Goal: Task Accomplishment & Management: Manage account settings

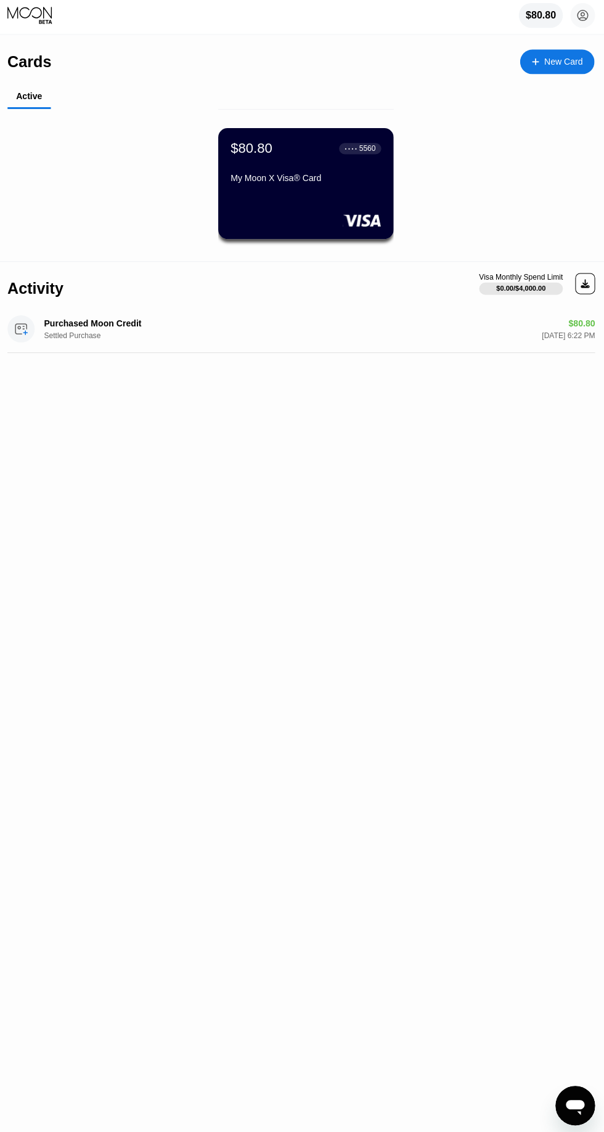
click at [437, 541] on div "Cards New Card Active $80.80 ● ● ● ● 5560 My Moon X Visa® Card Activity Visa Mo…" at bounding box center [302, 585] width 604 height 1094
click at [595, 23] on div "$80.80 mazidariporya@gmail.com  Home Settings Support Careers About Us Log out…" at bounding box center [302, 18] width 604 height 37
click at [590, 31] on icon at bounding box center [581, 18] width 25 height 25
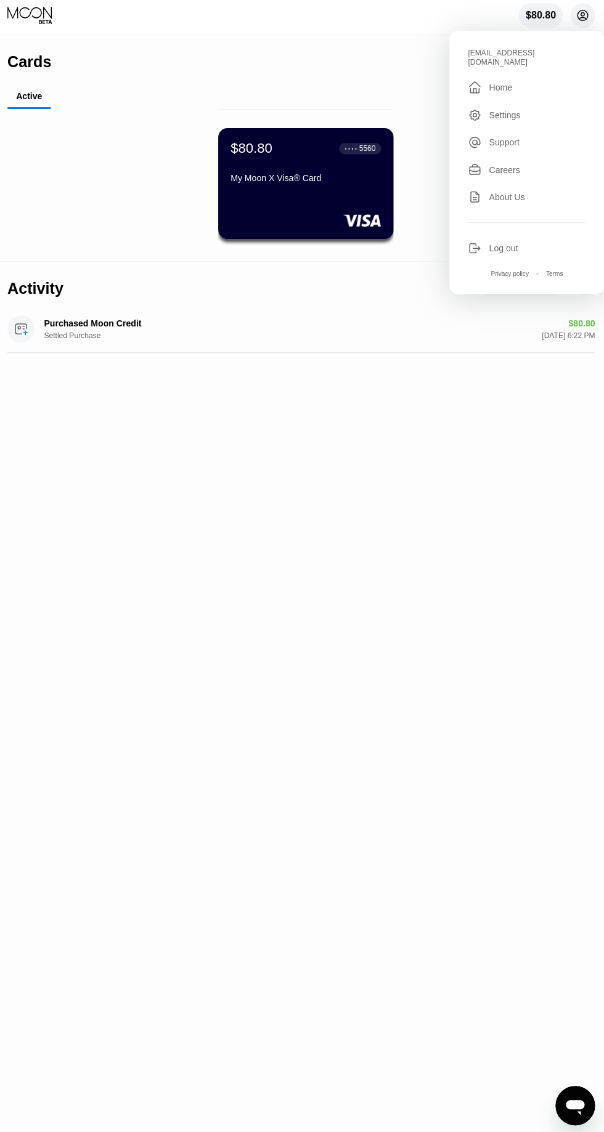
click at [597, 10] on div "$80.80 mazidariporya@gmail.com  Home Settings Support Careers About Us Log out…" at bounding box center [302, 18] width 604 height 37
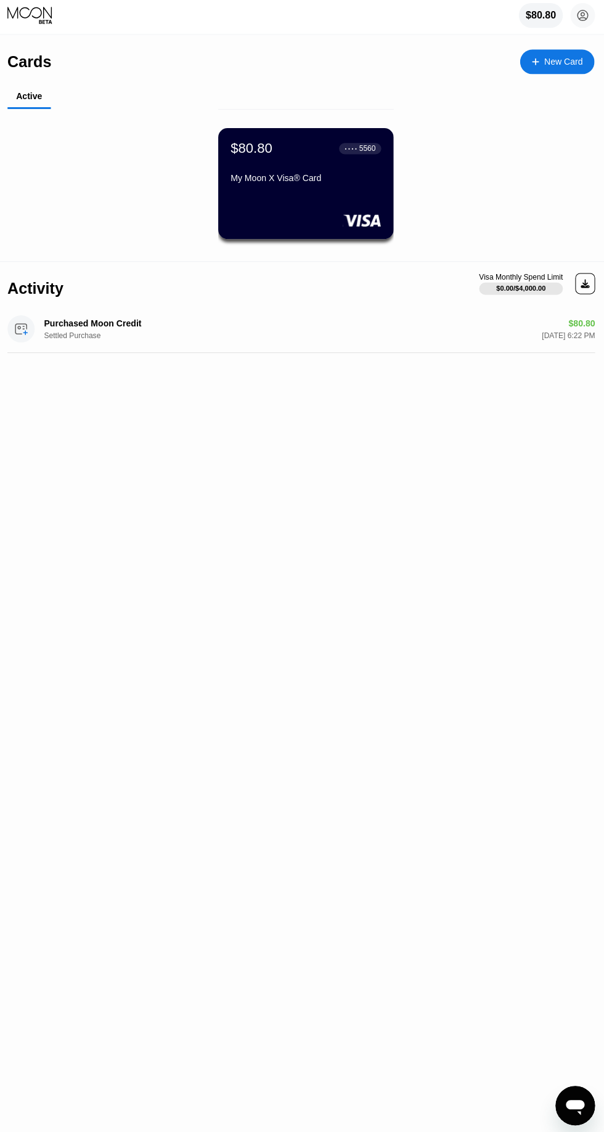
click at [325, 208] on div "$80.80 ● ● ● ● 5560 My Moon X Visa® Card" at bounding box center [306, 186] width 174 height 110
click at [373, 184] on div "My Moon X Visa® Card" at bounding box center [307, 180] width 150 height 10
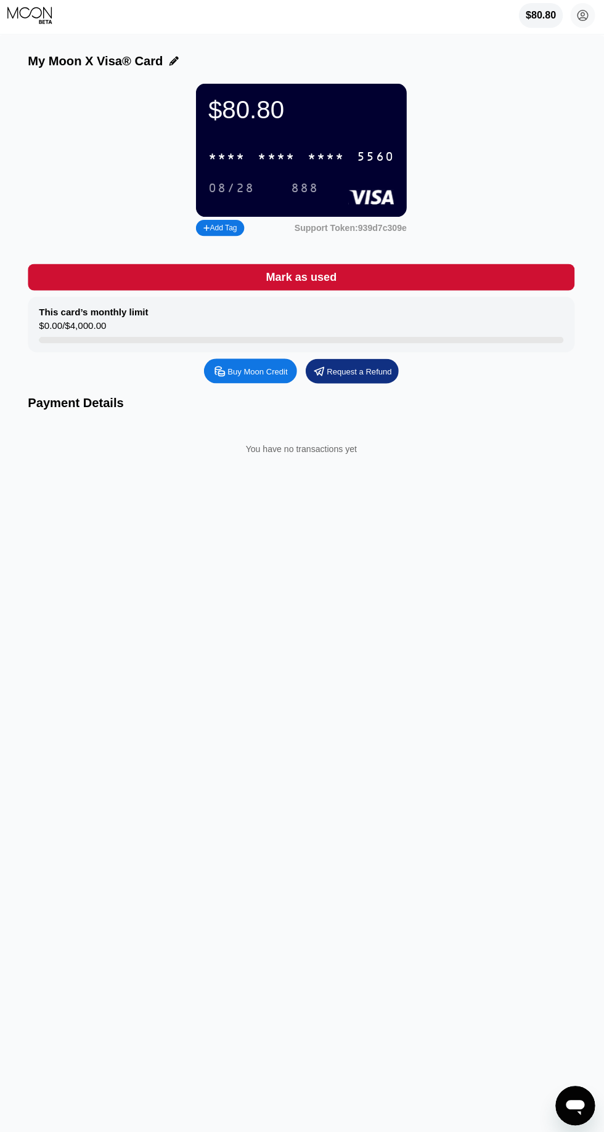
click at [397, 154] on div "* * * * * * * * * * * * 5560" at bounding box center [302, 158] width 200 height 25
click at [265, 368] on div "Buy Moon Credit" at bounding box center [259, 372] width 60 height 10
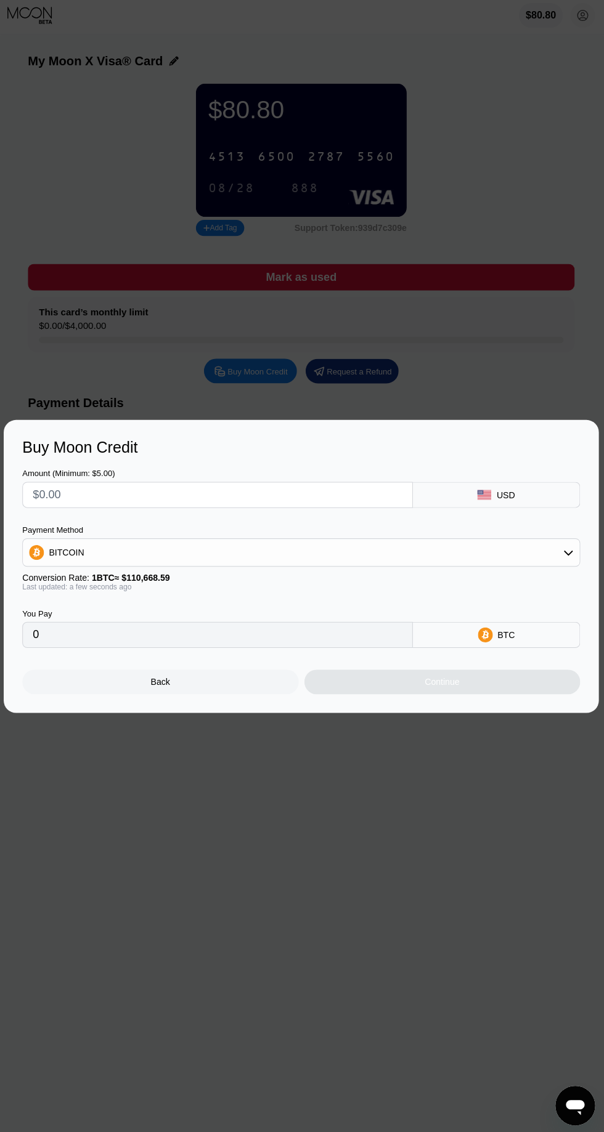
click at [459, 795] on div at bounding box center [302, 566] width 604 height 1132
click at [430, 845] on div at bounding box center [302, 566] width 604 height 1132
click at [179, 684] on div "Back" at bounding box center [162, 681] width 275 height 25
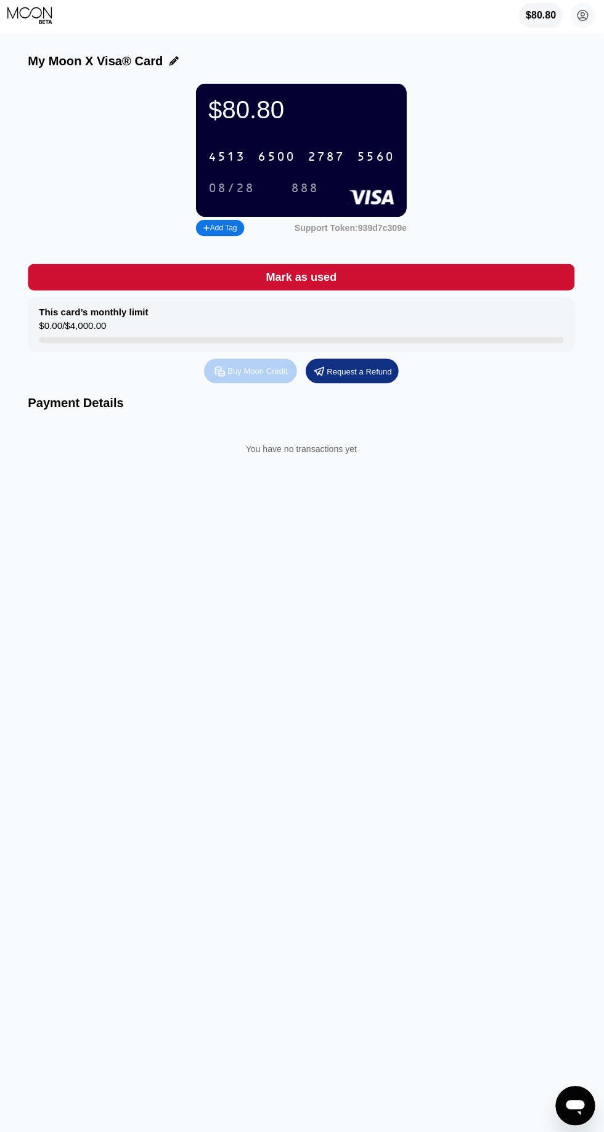
click at [264, 376] on div "Buy Moon Credit" at bounding box center [259, 372] width 60 height 10
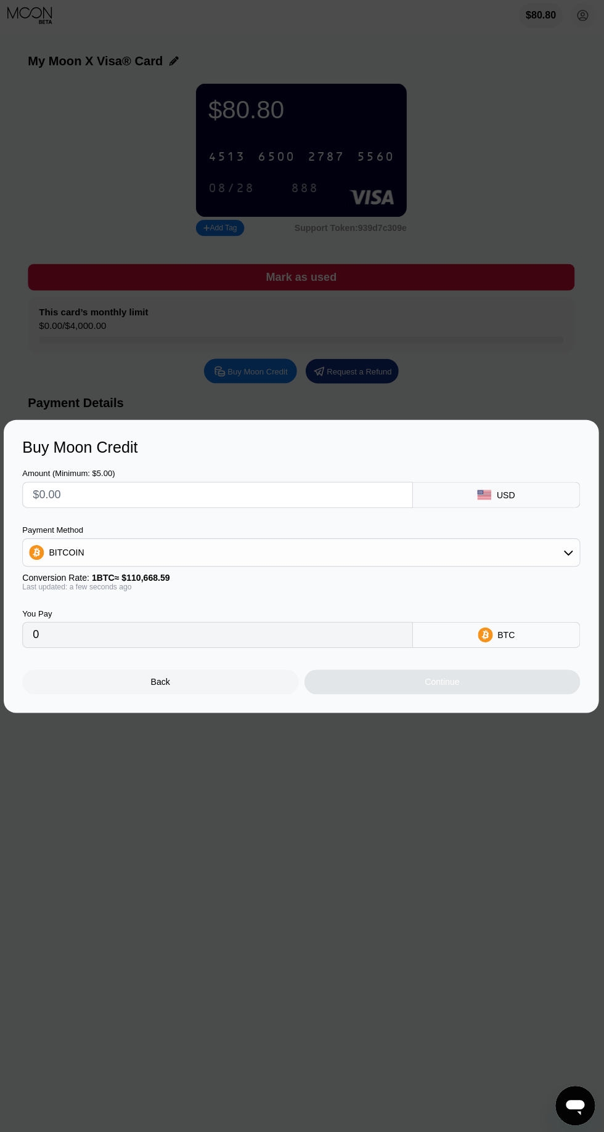
click at [570, 556] on icon at bounding box center [567, 553] width 10 height 10
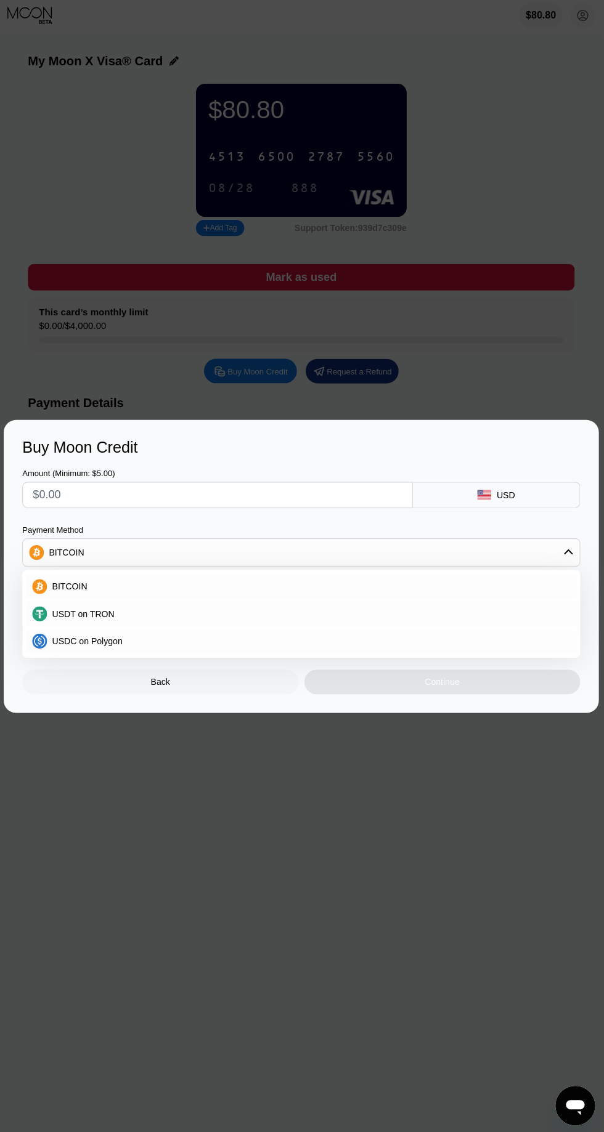
click at [157, 637] on div "USDC on Polygon" at bounding box center [309, 641] width 520 height 10
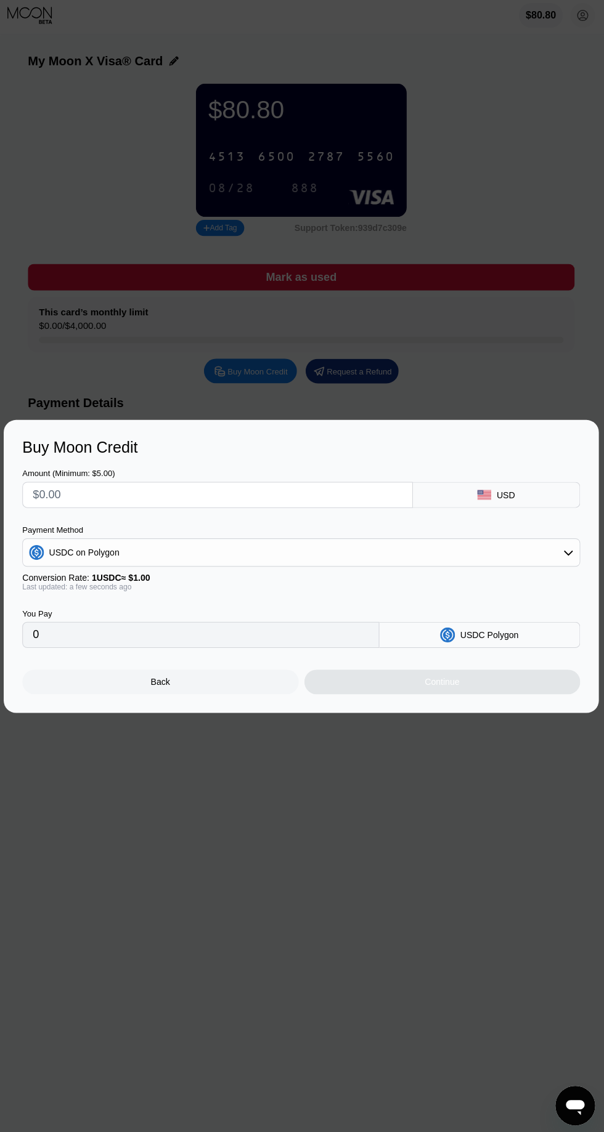
click at [235, 493] on input "text" at bounding box center [218, 495] width 367 height 25
click at [540, 553] on div "USDC on Polygon" at bounding box center [301, 552] width 553 height 25
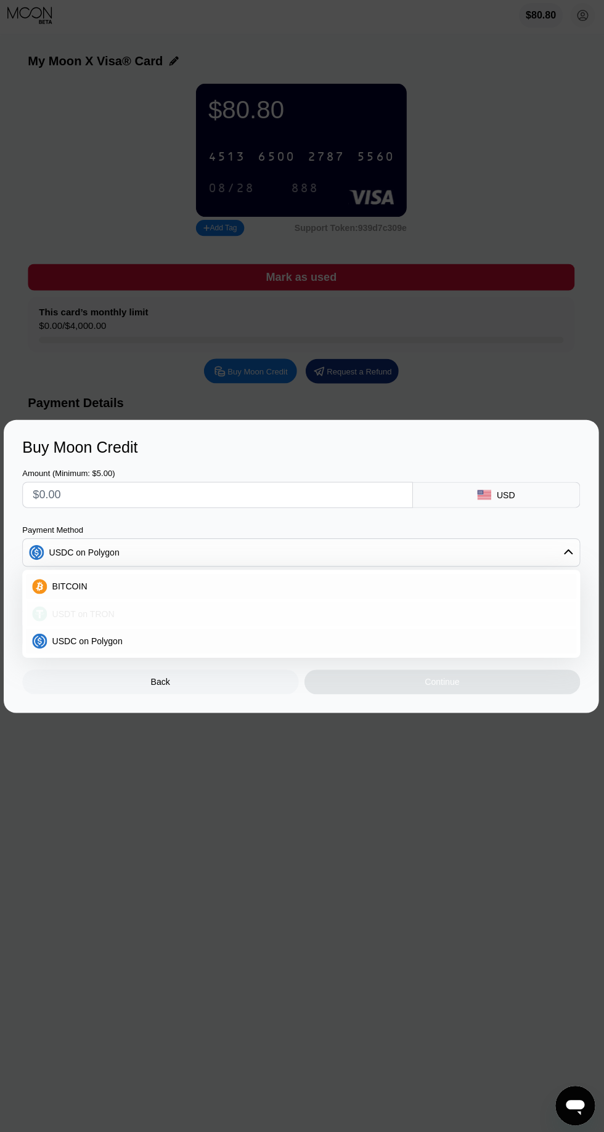
click at [209, 617] on div "USDT on TRON" at bounding box center [309, 614] width 520 height 10
type input "0.00"
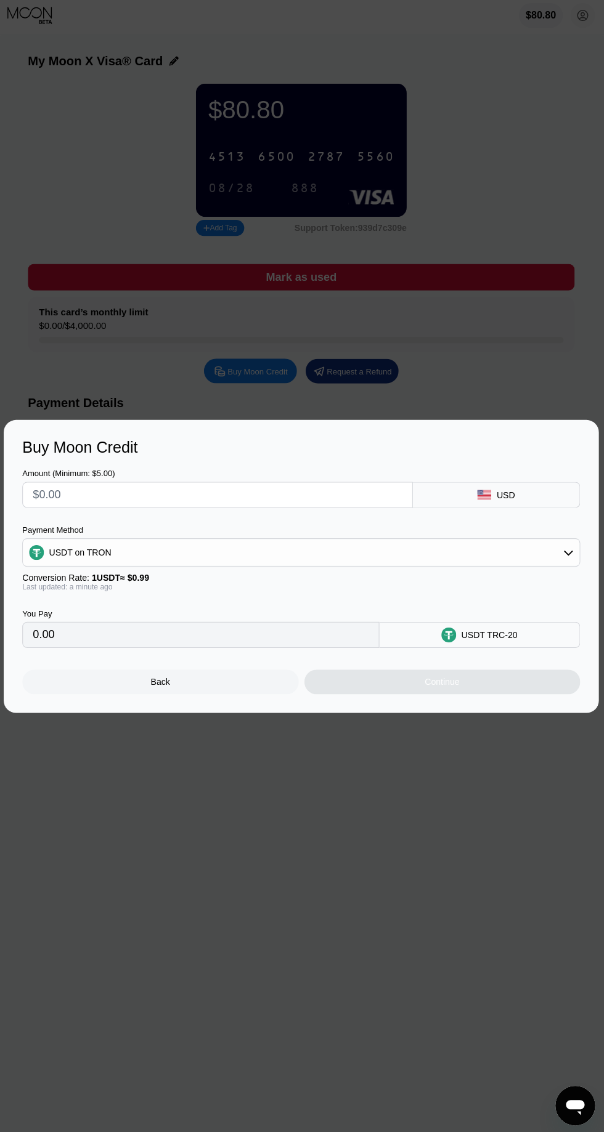
click at [255, 493] on input "text" at bounding box center [218, 495] width 367 height 25
type input "$3"
type input "3.03"
type input "$30"
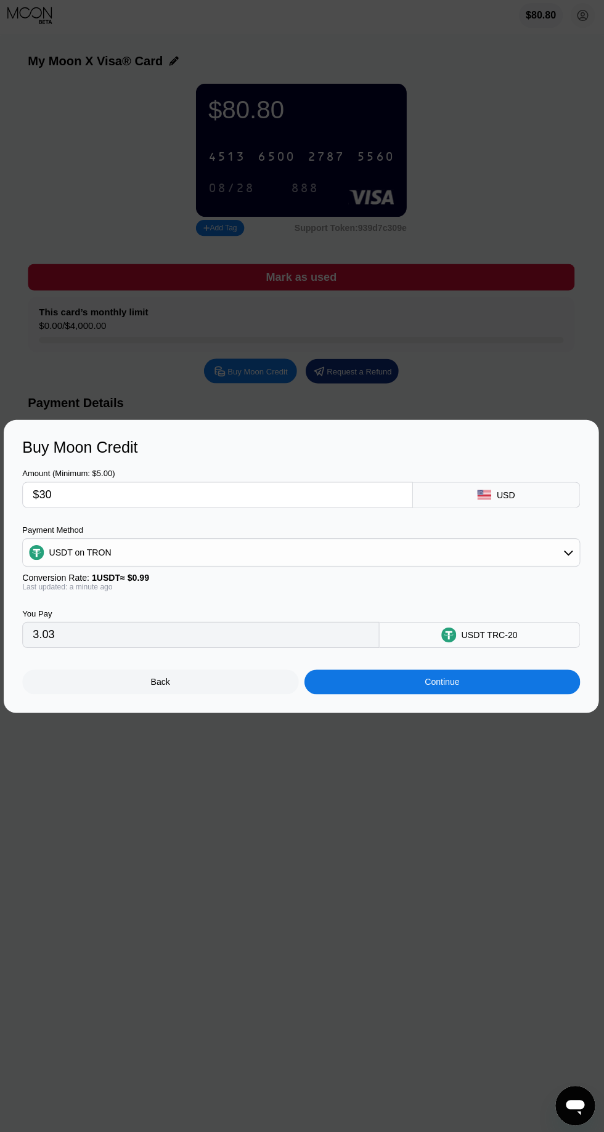
type input "30.30"
type input "$30"
click at [471, 678] on div "Continue" at bounding box center [442, 681] width 275 height 25
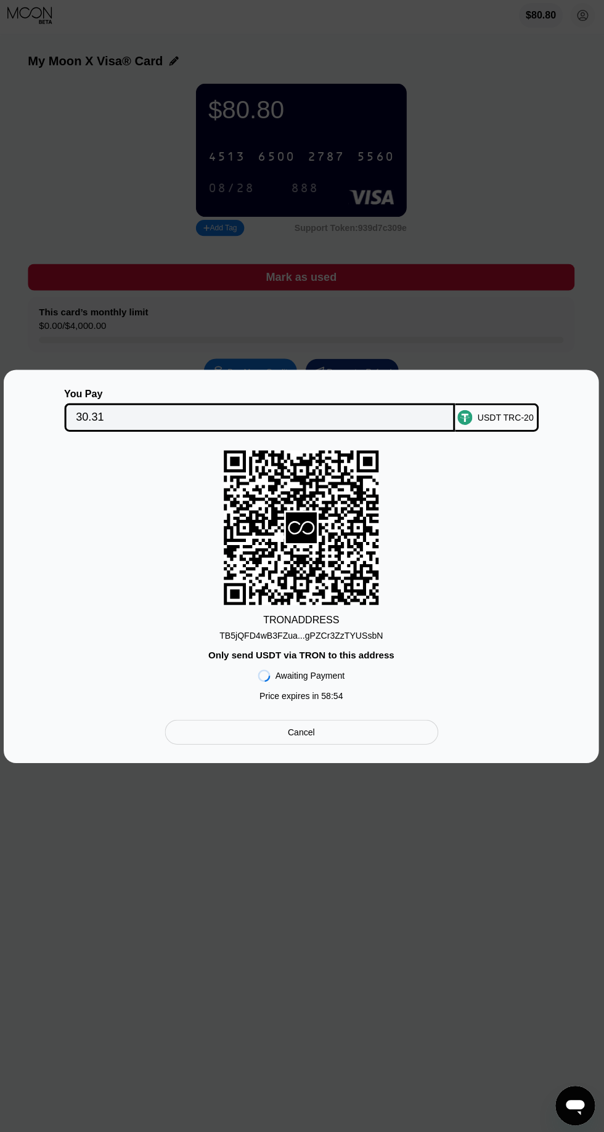
click at [345, 633] on div "TB5jQFD4wB3FZua...gPZCr3ZzTYUSsbN" at bounding box center [302, 635] width 163 height 10
click at [365, 630] on div "TB5jQFD4wB3FZua...gPZCr3ZzTYUSsbN" at bounding box center [302, 635] width 163 height 10
click at [371, 637] on div "TB5jQFD4wB3FZua...gPZCr3ZzTYUSsbN" at bounding box center [302, 635] width 163 height 10
click at [376, 634] on div "TB5jQFD4wB3FZua...gPZCr3ZzTYUSsbN" at bounding box center [302, 635] width 163 height 10
click at [371, 633] on div "TB5jQFD4wB3FZua...gPZCr3ZzTYUSsbN" at bounding box center [302, 635] width 163 height 10
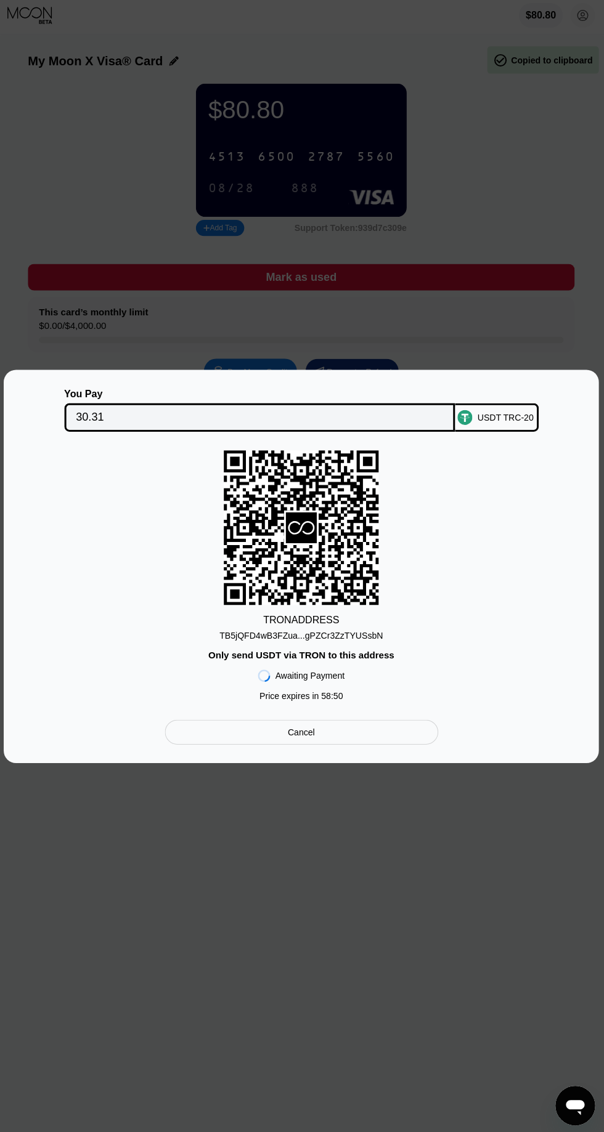
click at [372, 633] on div "TB5jQFD4wB3FZua...gPZCr3ZzTYUSsbN" at bounding box center [302, 635] width 163 height 10
click at [371, 635] on div "TB5jQFD4wB3FZua...gPZCr3ZzTYUSsbN" at bounding box center [302, 635] width 163 height 10
click at [378, 632] on div "TB5jQFD4wB3FZua...gPZCr3ZzTYUSsbN" at bounding box center [302, 635] width 163 height 10
click at [360, 639] on div "TB5jQFD4wB3FZua...gPZCr3ZzTYUSsbN" at bounding box center [302, 635] width 163 height 10
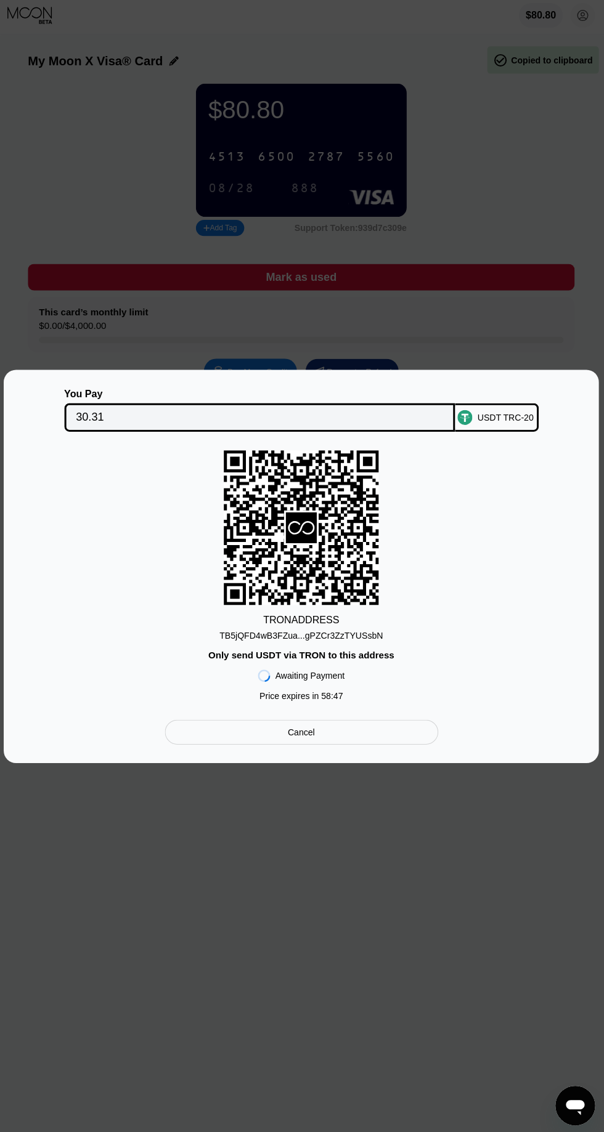
click at [363, 631] on div "TB5jQFD4wB3FZua...gPZCr3ZzTYUSsbN" at bounding box center [302, 635] width 163 height 10
click at [368, 634] on div "TB5jQFD4wB3FZua...gPZCr3ZzTYUSsbN" at bounding box center [302, 635] width 163 height 10
click at [364, 628] on div "TB5jQFD4wB3FZua...gPZCr3ZzTYUSsbN" at bounding box center [302, 632] width 163 height 15
click at [367, 629] on div "TB5jQFD4wB3FZua...gPZCr3ZzTYUSsbN" at bounding box center [302, 632] width 163 height 15
click at [357, 629] on div "TB5jQFD4wB3FZua...gPZCr3ZzTYUSsbN" at bounding box center [302, 632] width 163 height 15
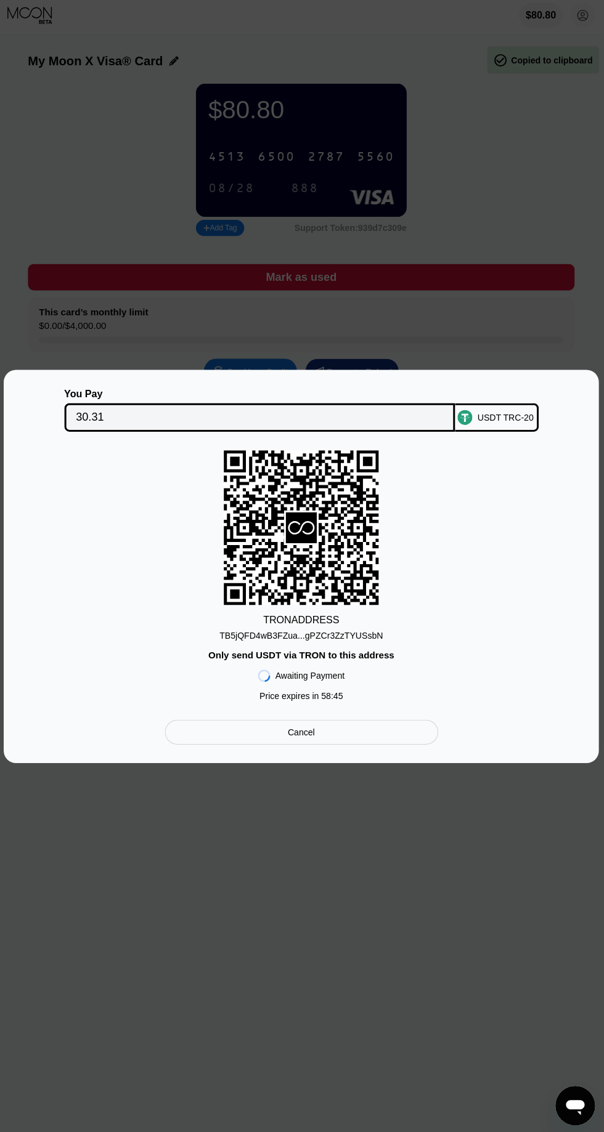
click at [362, 631] on div "TB5jQFD4wB3FZua...gPZCr3ZzTYUSsbN" at bounding box center [302, 635] width 163 height 10
click at [353, 635] on div "TB5jQFD4wB3FZua...gPZCr3ZzTYUSsbN" at bounding box center [302, 635] width 163 height 10
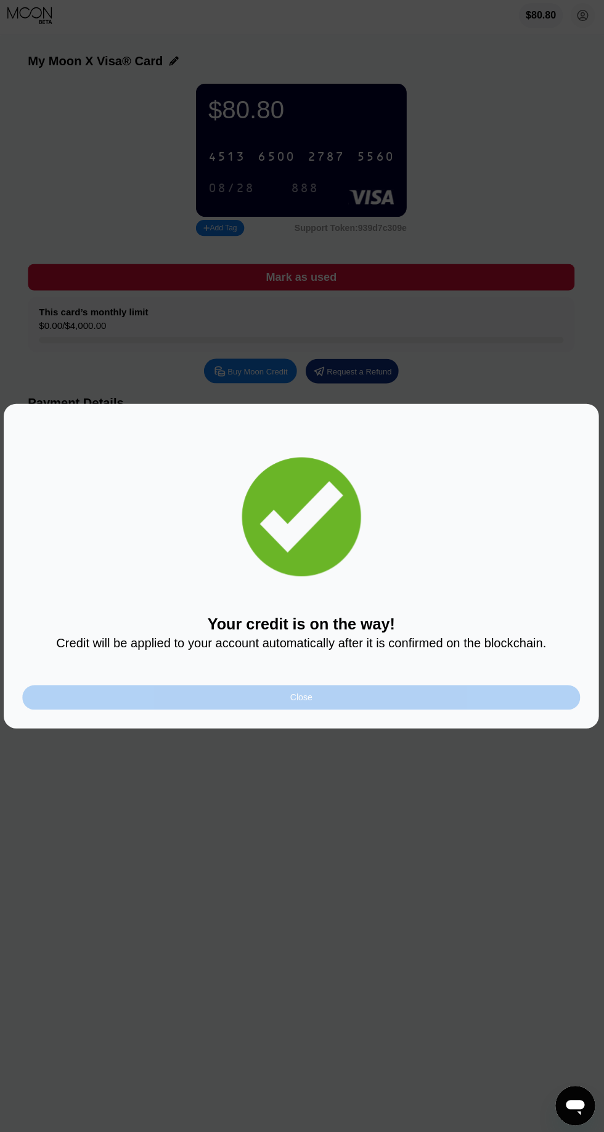
click at [336, 689] on div "Close" at bounding box center [302, 696] width 554 height 25
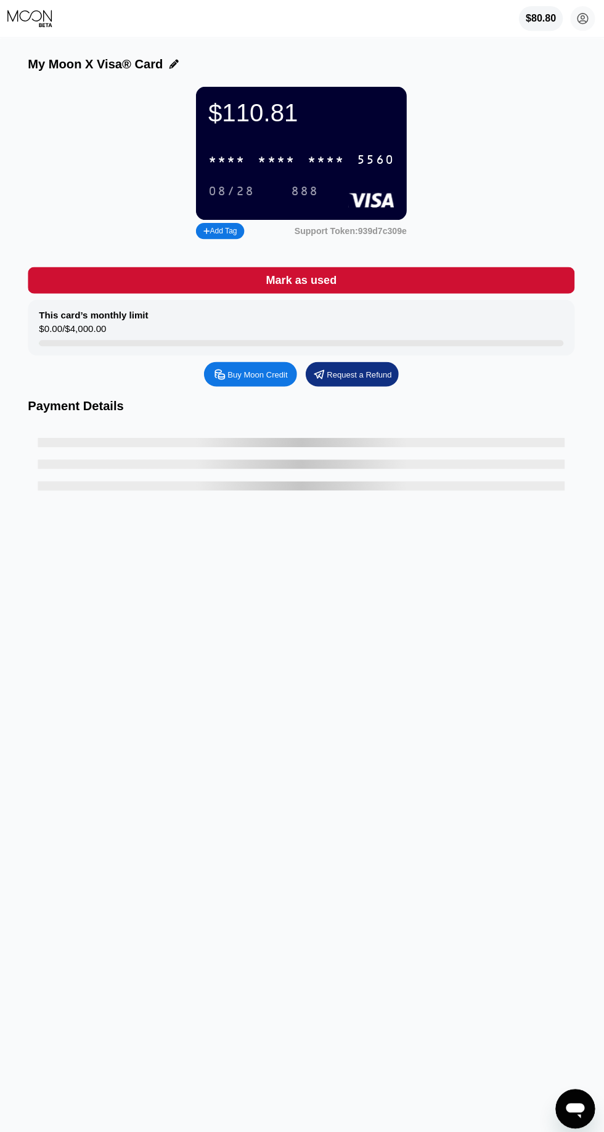
click at [296, 190] on div "888" at bounding box center [305, 191] width 28 height 14
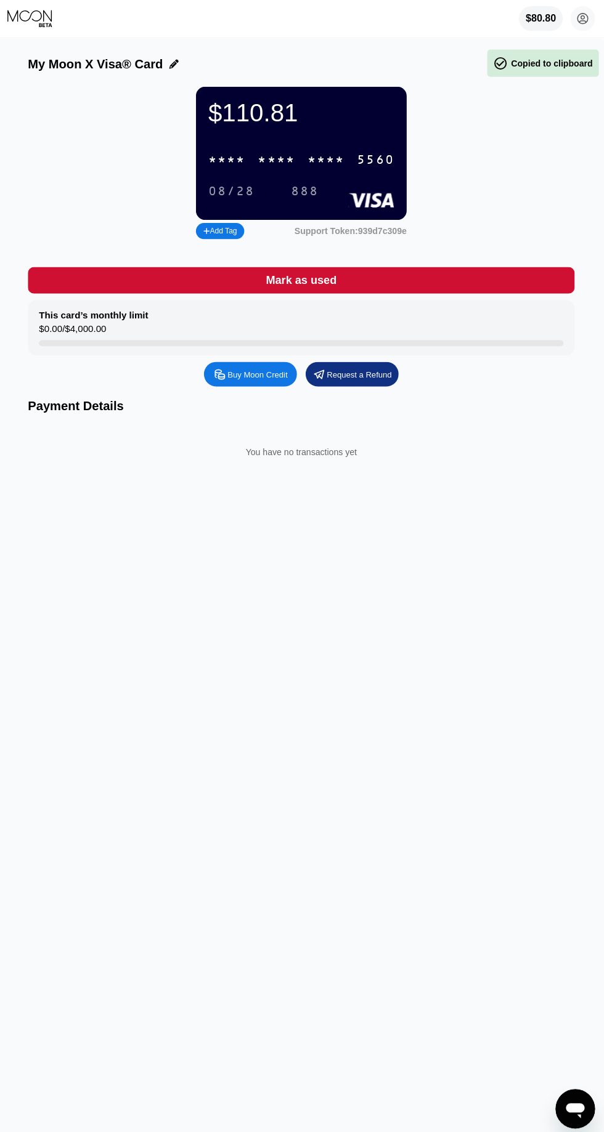
click at [323, 164] on div "* * * *" at bounding box center [326, 159] width 37 height 14
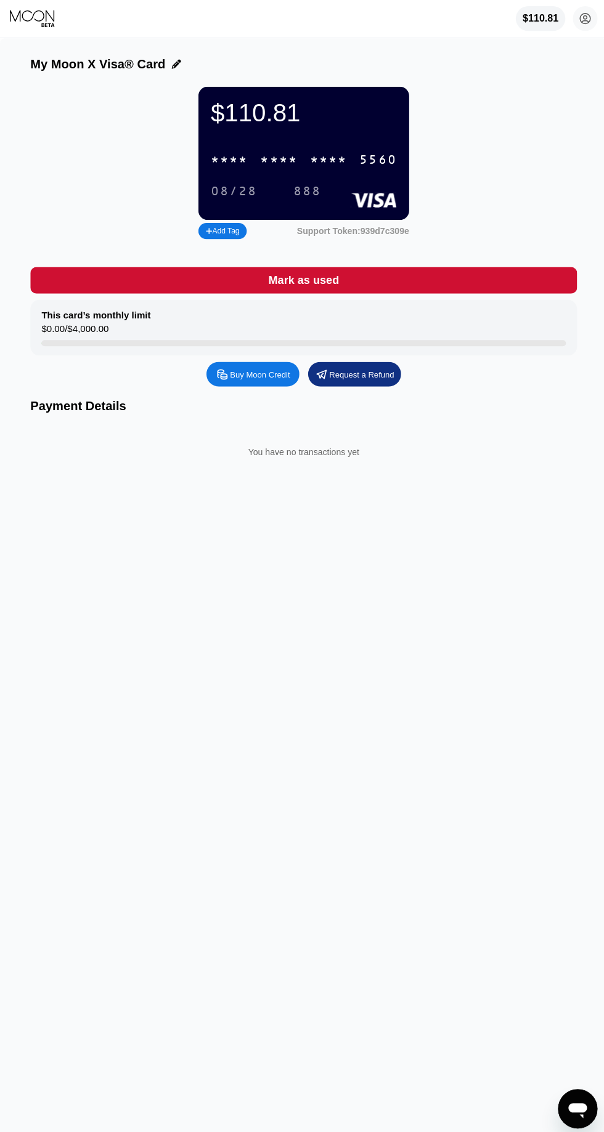
click at [358, 165] on div "5560" at bounding box center [375, 159] width 37 height 14
click at [325, 161] on div "2787" at bounding box center [326, 159] width 37 height 14
click at [325, 164] on div "* * * *" at bounding box center [326, 159] width 37 height 14
click at [596, 21] on div "$110.81 mazidariporya@gmail.com  Home Settings Support Careers About Us Log ou…" at bounding box center [302, 18] width 604 height 37
click at [590, 30] on icon at bounding box center [581, 18] width 25 height 25
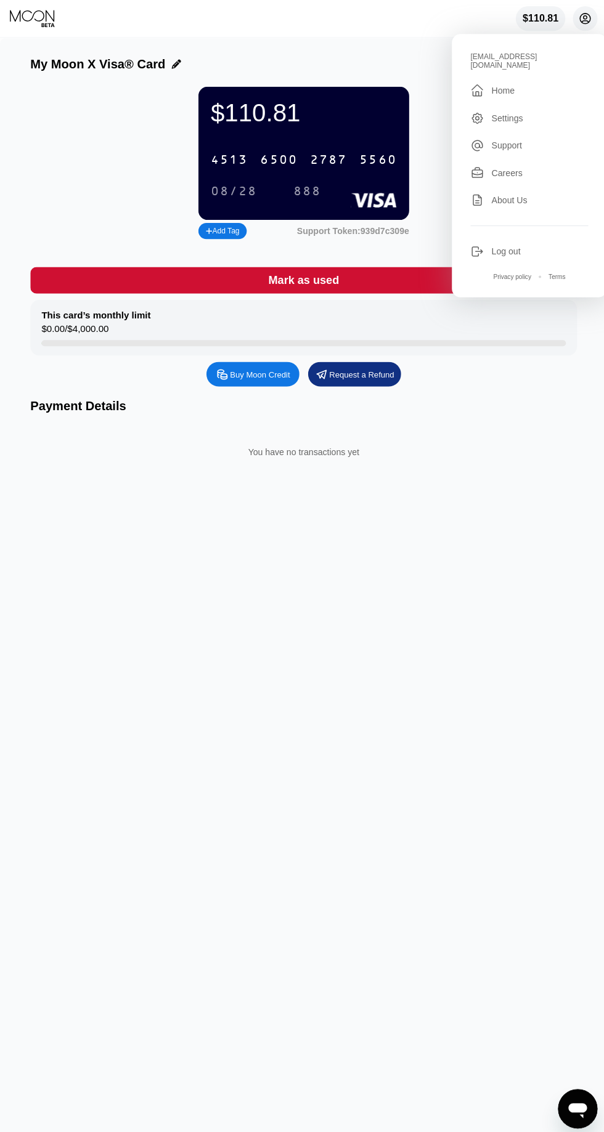
click at [452, 725] on div "My Moon X Visa® Card $110.81 4513 6500 2787 5560 08/28 888 Add Tag Support Toke…" at bounding box center [302, 585] width 604 height 1094
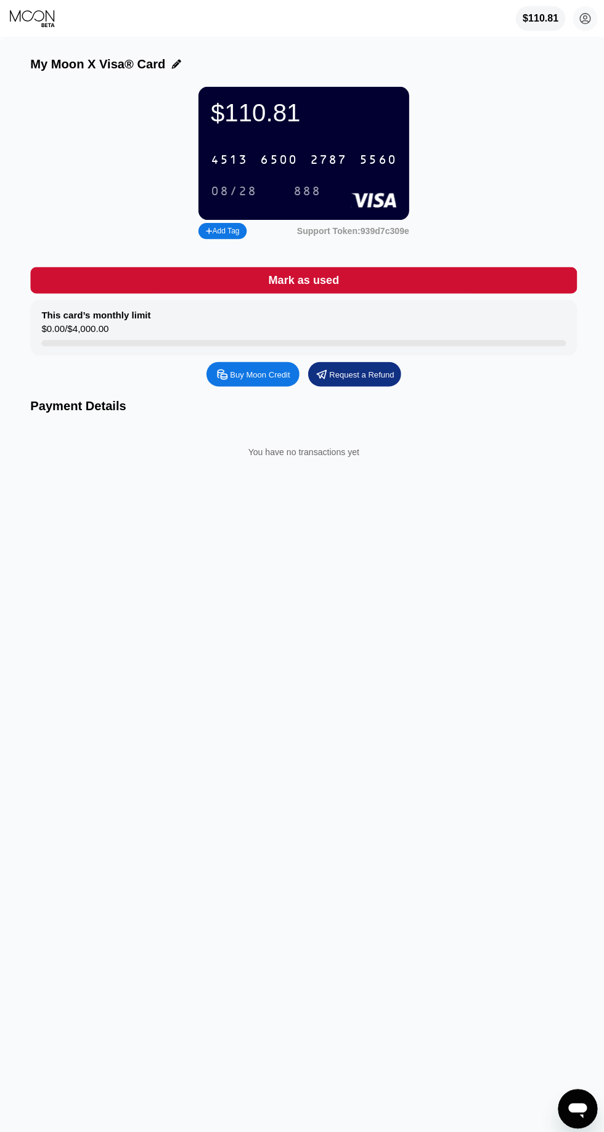
click at [34, 16] on icon at bounding box center [33, 18] width 46 height 18
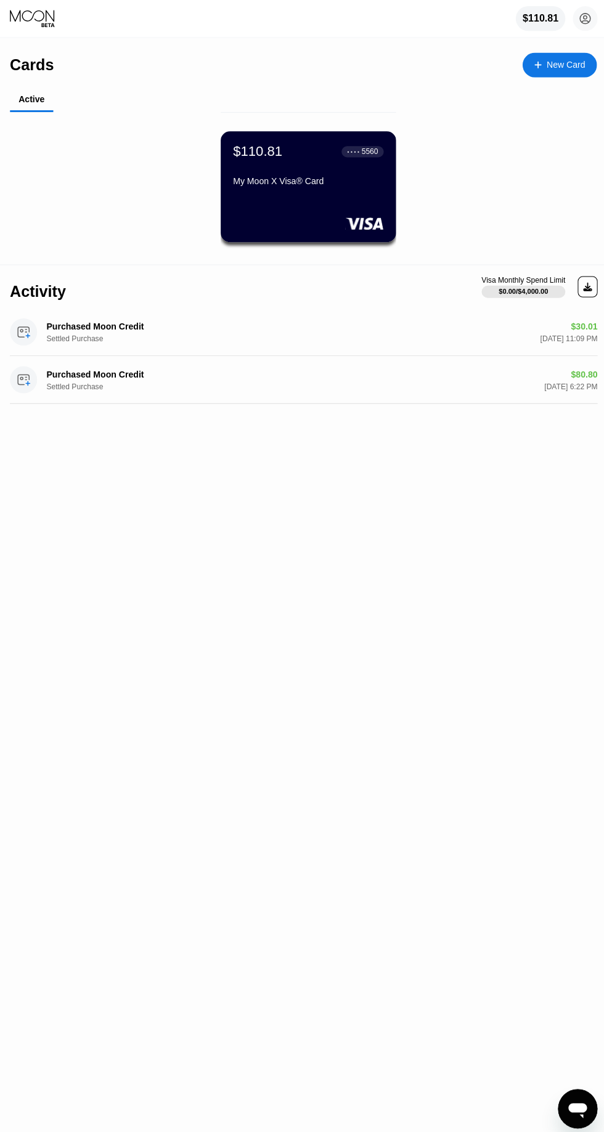
click at [581, 26] on circle at bounding box center [581, 18] width 25 height 25
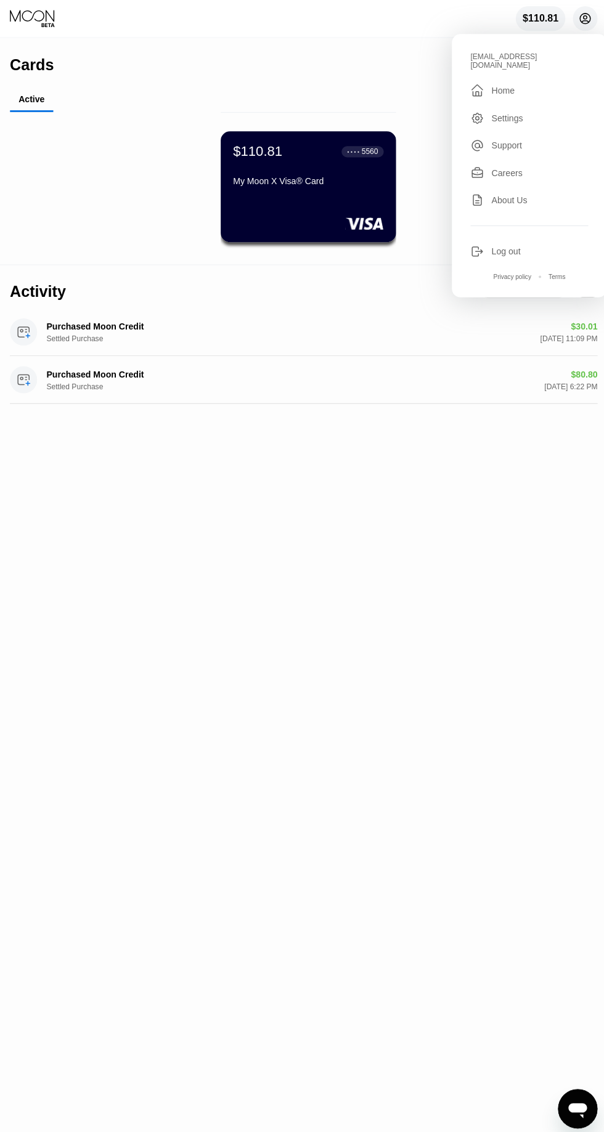
click at [517, 83] on div " Home" at bounding box center [525, 90] width 117 height 15
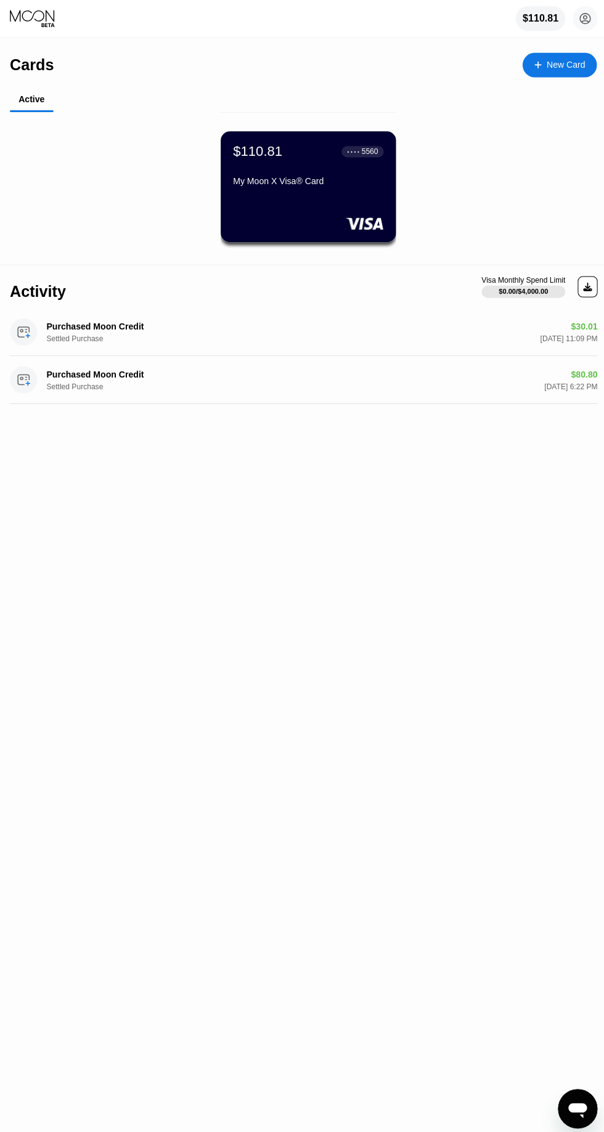
click at [365, 161] on div "$110.81 ● ● ● ● 5560 My Moon X Visa® Card" at bounding box center [307, 166] width 150 height 47
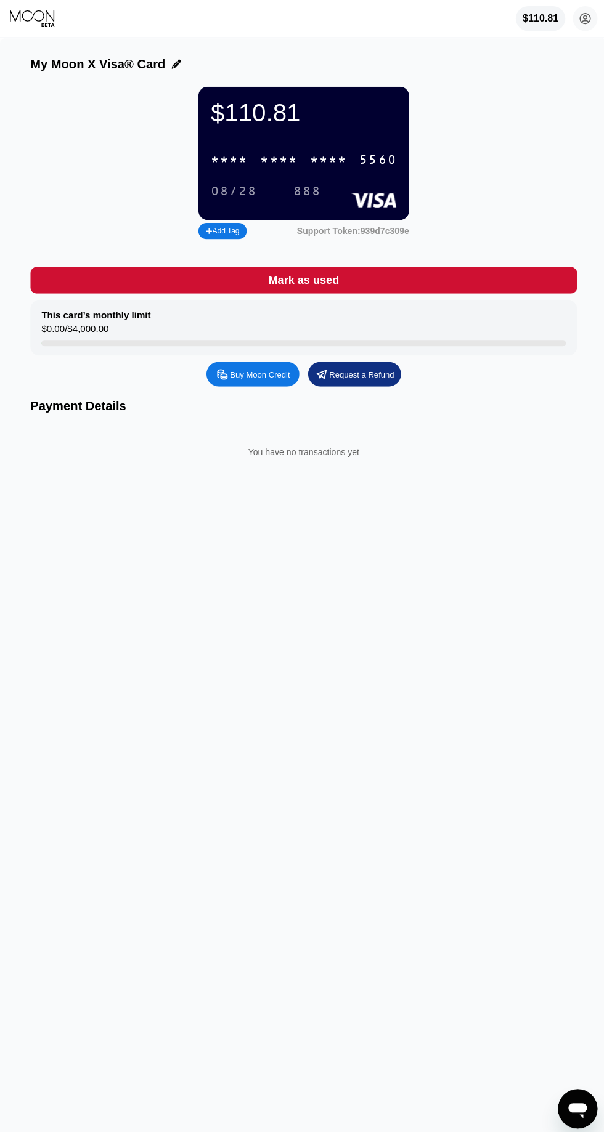
click at [310, 186] on div "888" at bounding box center [305, 191] width 28 height 14
click at [316, 155] on div "* * * *" at bounding box center [326, 159] width 37 height 14
click at [292, 196] on div "888" at bounding box center [305, 191] width 28 height 14
click at [358, 153] on div "4513 6500 2787 5560" at bounding box center [302, 158] width 200 height 25
click at [392, 195] on rect at bounding box center [372, 199] width 46 height 15
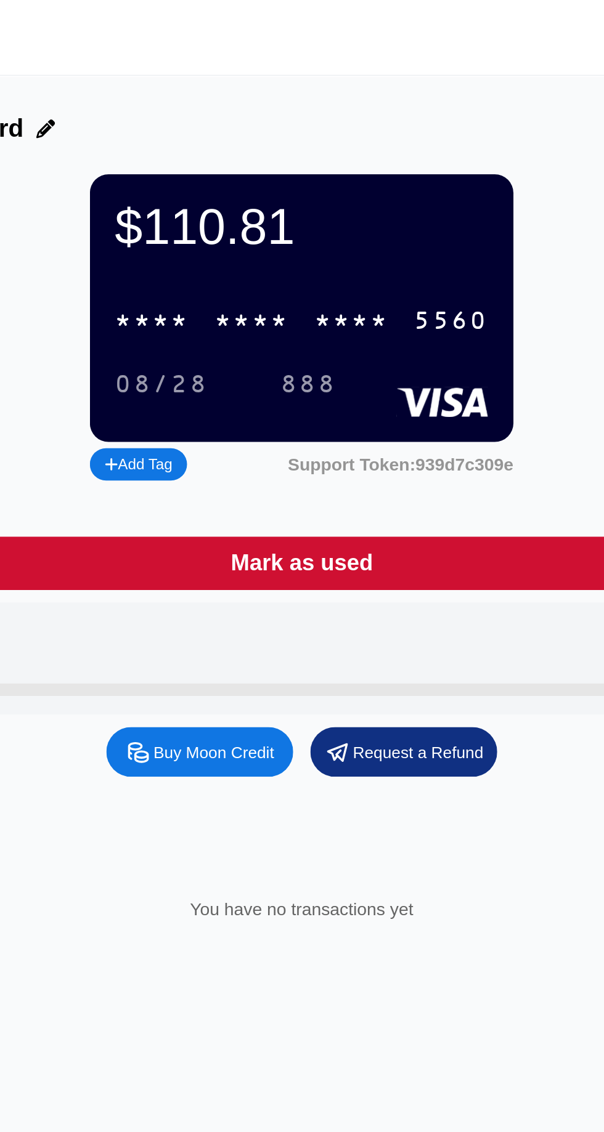
click at [336, 59] on div "My Moon X Visa® Card" at bounding box center [301, 64] width 543 height 14
click at [316, 155] on div "* * * *" at bounding box center [326, 159] width 37 height 14
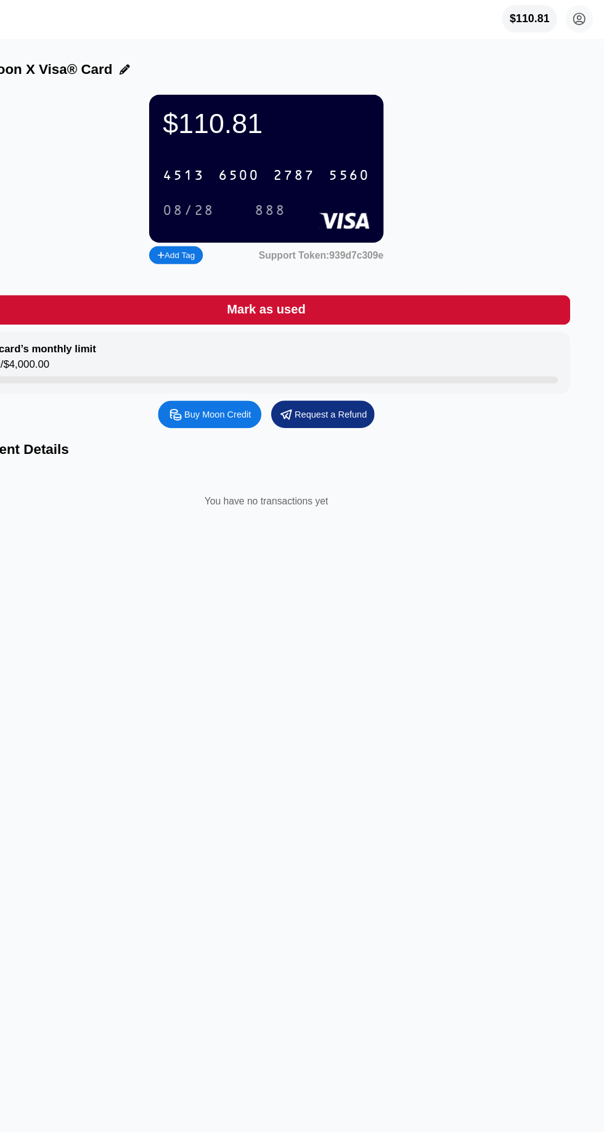
click at [581, 18] on circle at bounding box center [581, 18] width 25 height 25
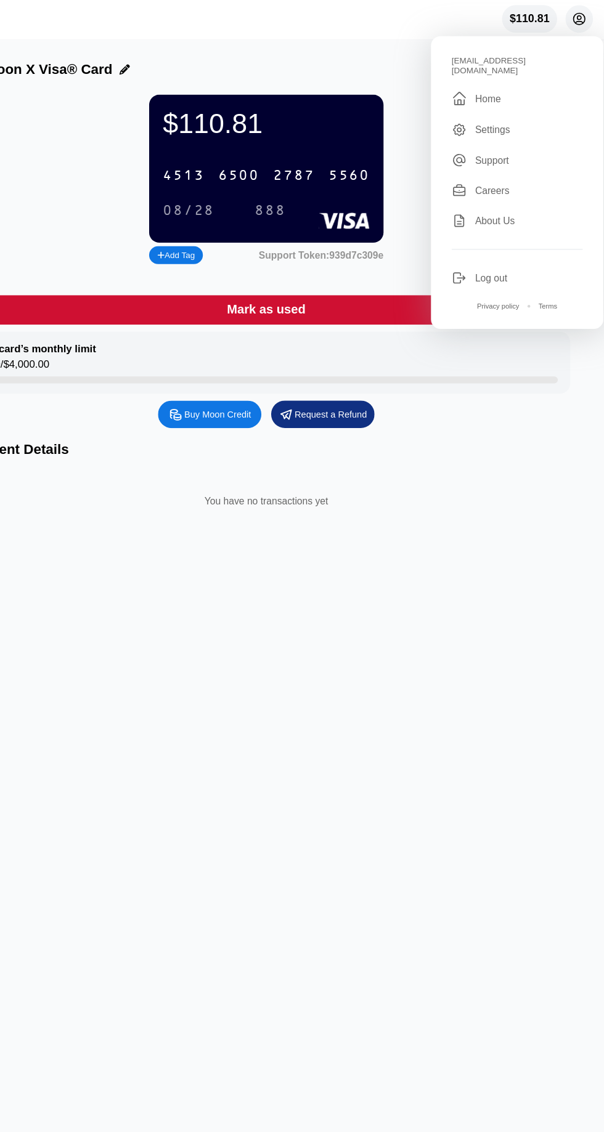
click at [530, 84] on div " Home" at bounding box center [525, 90] width 117 height 15
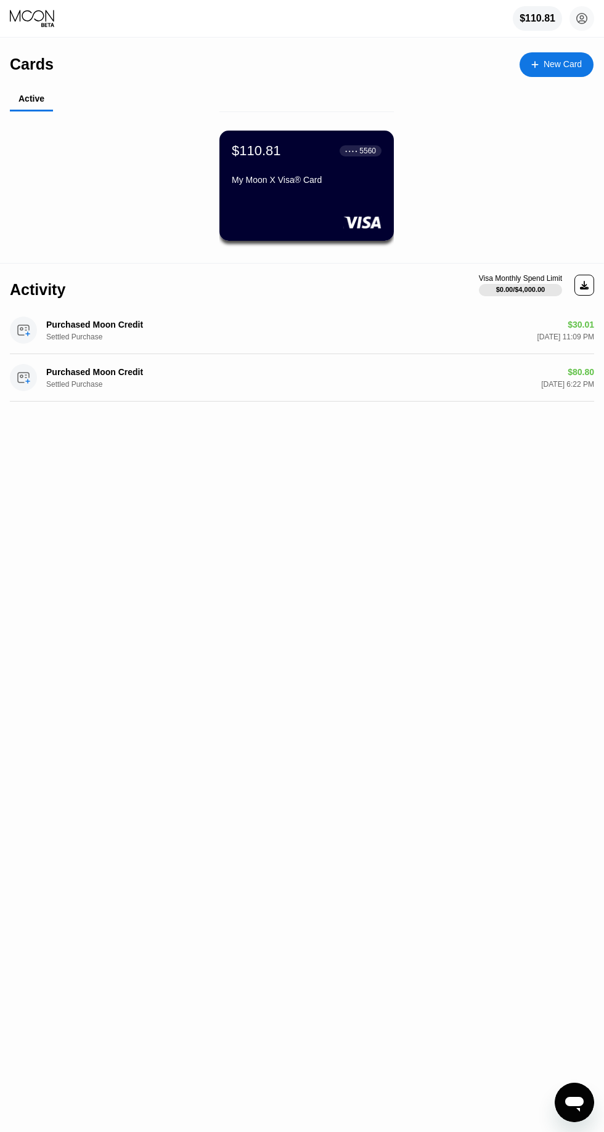
click at [584, 284] on icon at bounding box center [584, 285] width 9 height 9
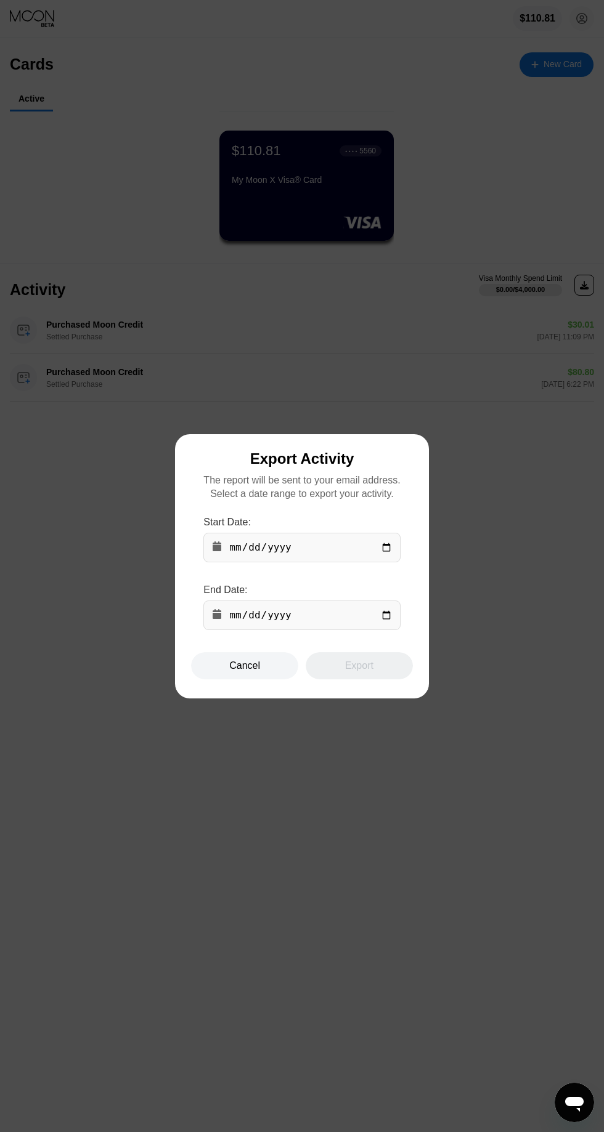
click at [553, 480] on div at bounding box center [302, 566] width 604 height 1132
click at [245, 679] on div "Cancel" at bounding box center [244, 665] width 107 height 27
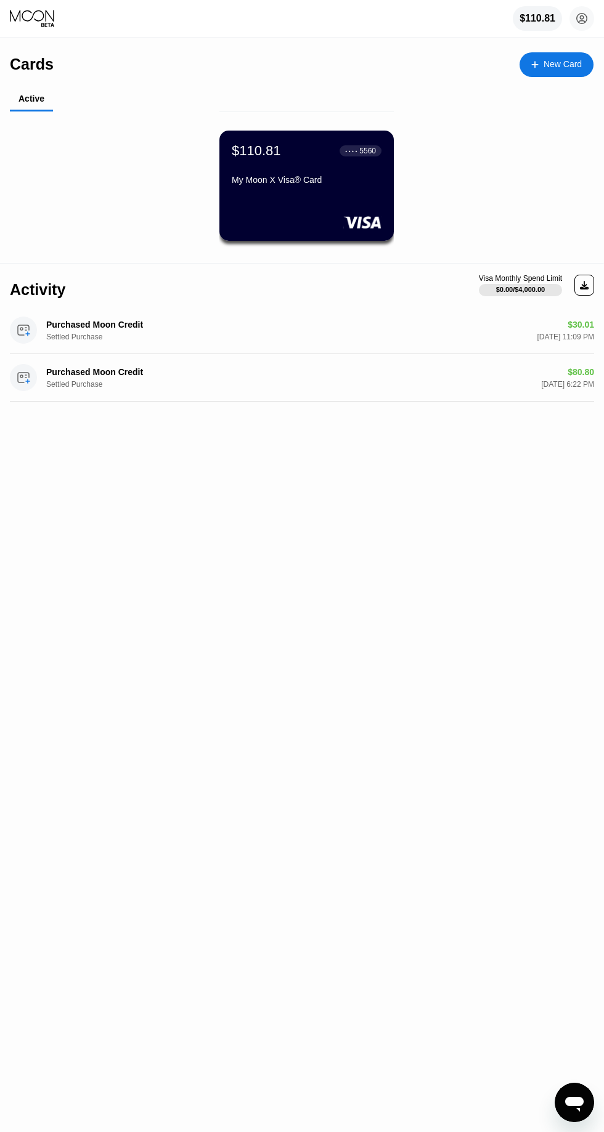
click at [339, 184] on div "My Moon X Visa® Card" at bounding box center [307, 180] width 150 height 10
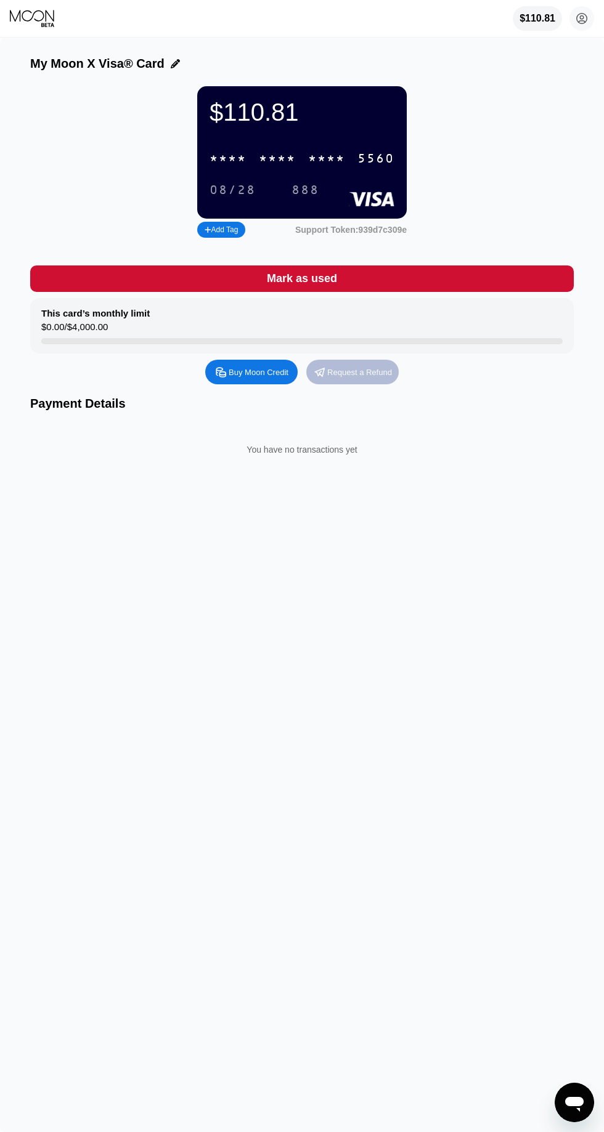
click at [371, 374] on div "Request a Refund" at bounding box center [359, 372] width 65 height 10
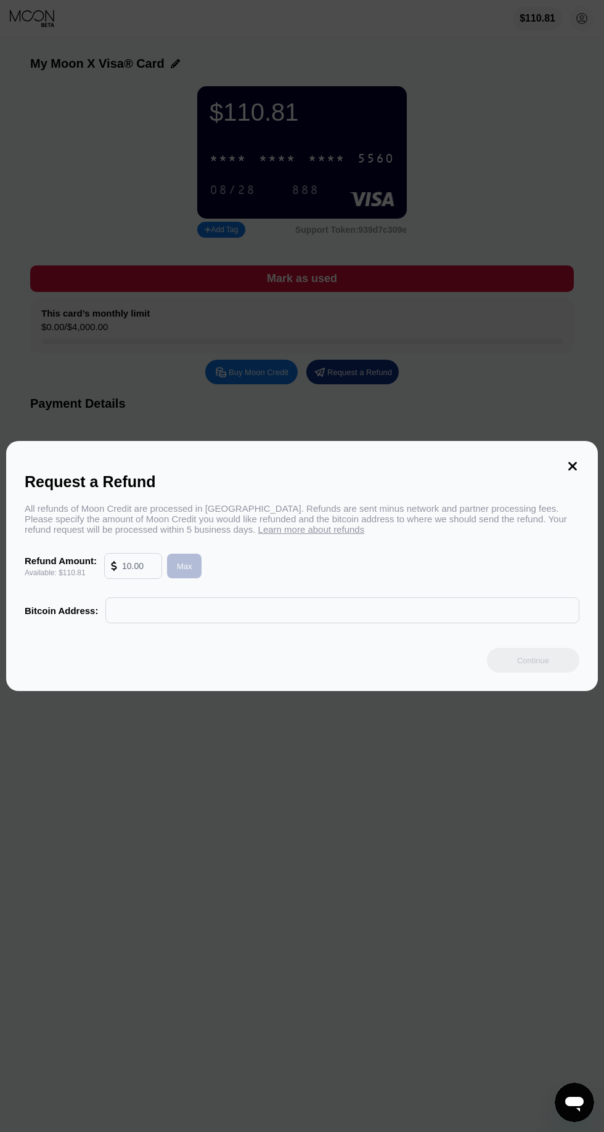
click at [187, 572] on div "Max" at bounding box center [184, 566] width 35 height 25
type input "110.81"
click at [297, 610] on input "text" at bounding box center [342, 610] width 460 height 25
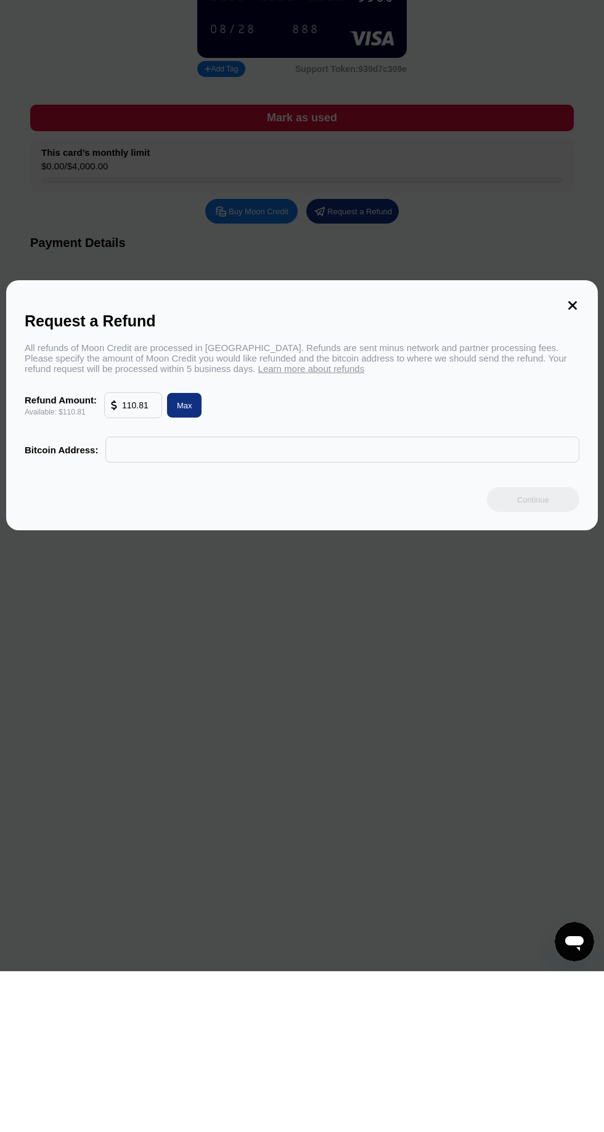
click at [368, 611] on input "text" at bounding box center [342, 610] width 460 height 25
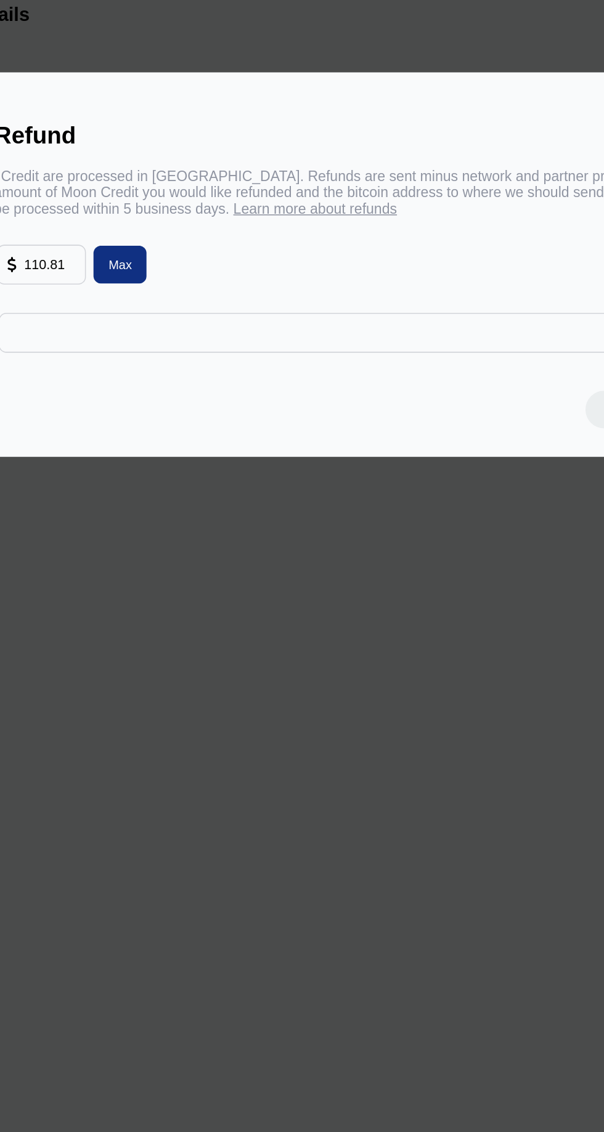
paste input "1DUMy6TzcsYLKahDjq8LdcRKirqFh3ZhQY"
type input "1DUMy6TzcsYLKahDjq8LdcRKirqFh3ZhQY"
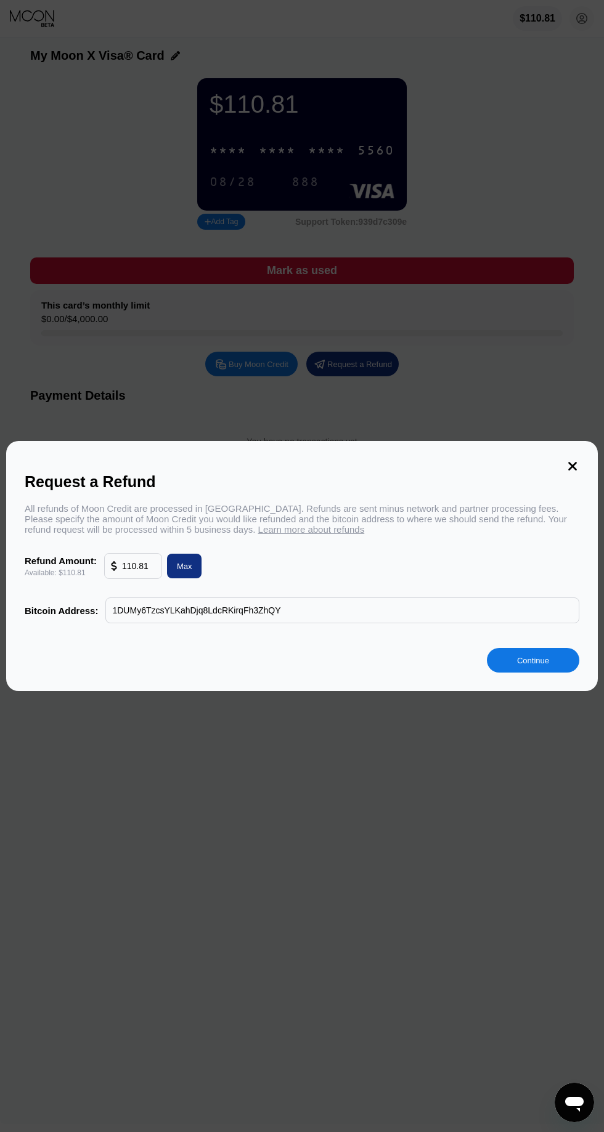
scroll to position [7, 0]
click at [548, 671] on div "Continue" at bounding box center [533, 660] width 92 height 25
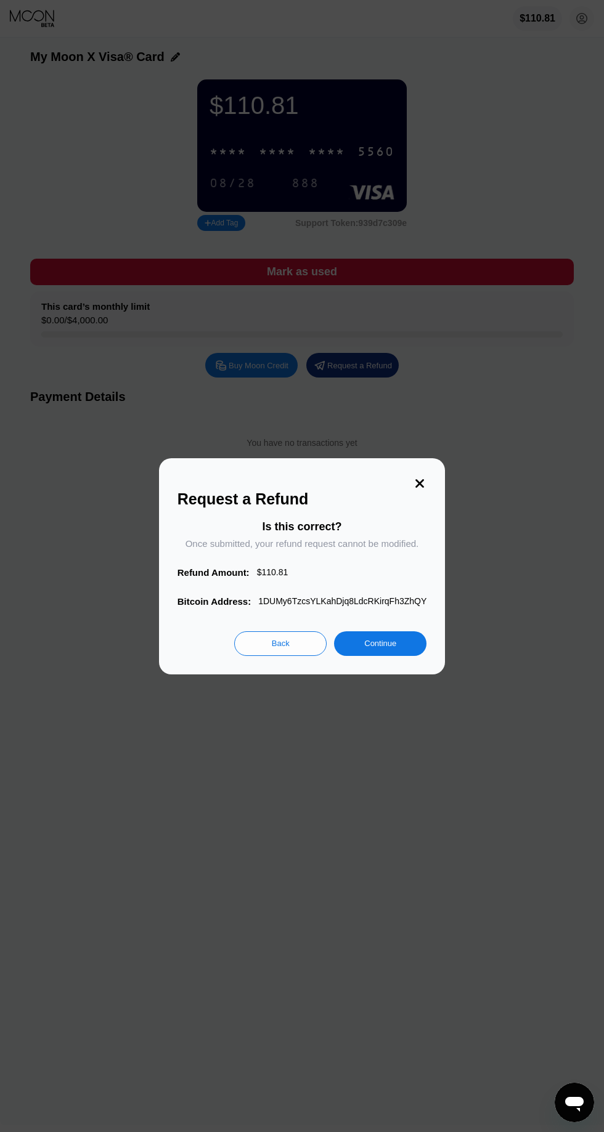
click at [392, 702] on div at bounding box center [302, 566] width 604 height 1132
click at [407, 649] on div "Continue" at bounding box center [380, 643] width 92 height 25
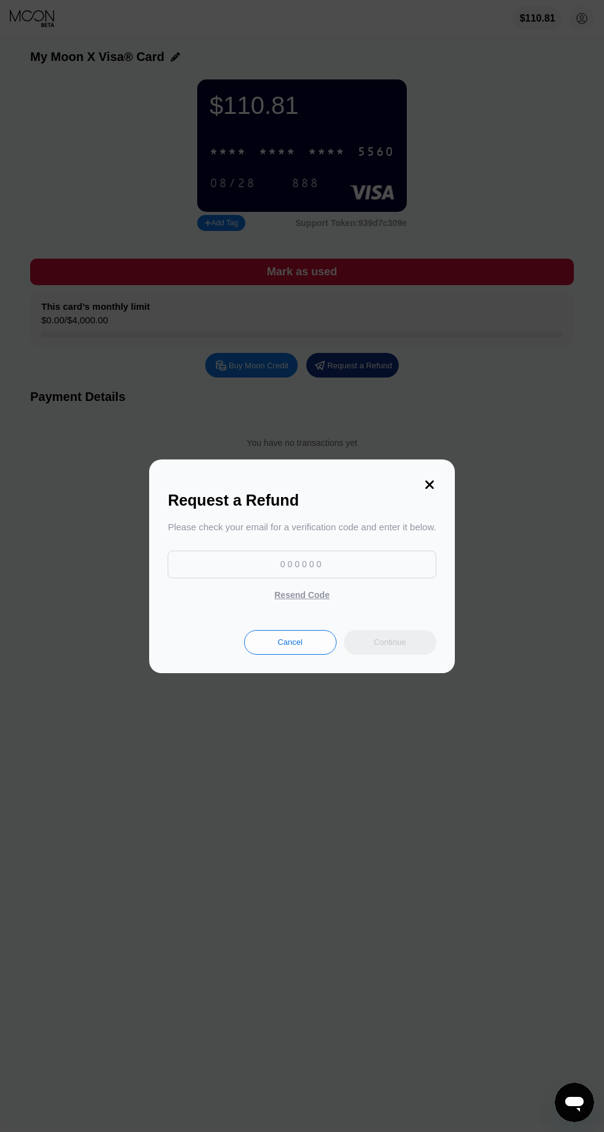
click at [364, 569] on input at bounding box center [302, 565] width 268 height 28
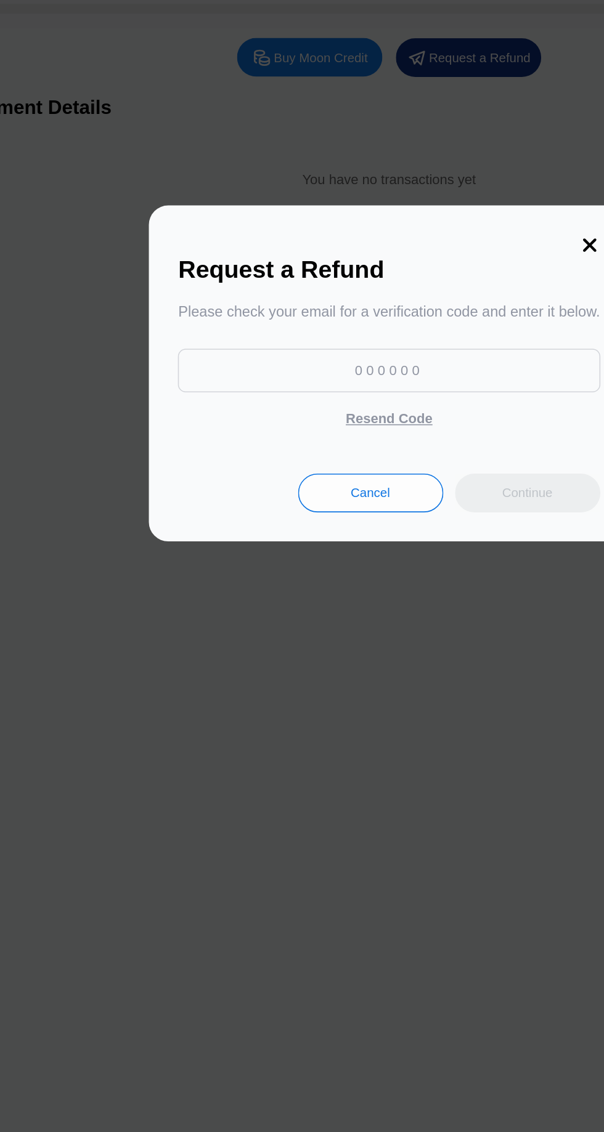
click at [342, 560] on input at bounding box center [302, 565] width 268 height 28
type input "362568"
click at [384, 642] on div "Continue" at bounding box center [390, 642] width 32 height 10
click at [403, 642] on div "Continue" at bounding box center [390, 642] width 92 height 25
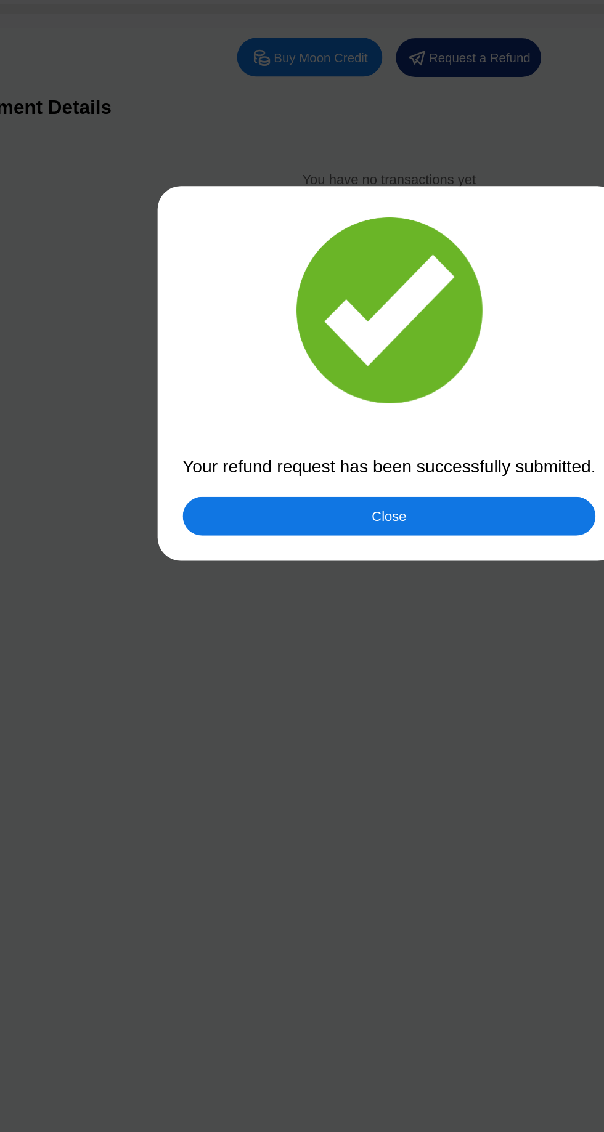
click at [336, 660] on div "Close" at bounding box center [302, 657] width 263 height 25
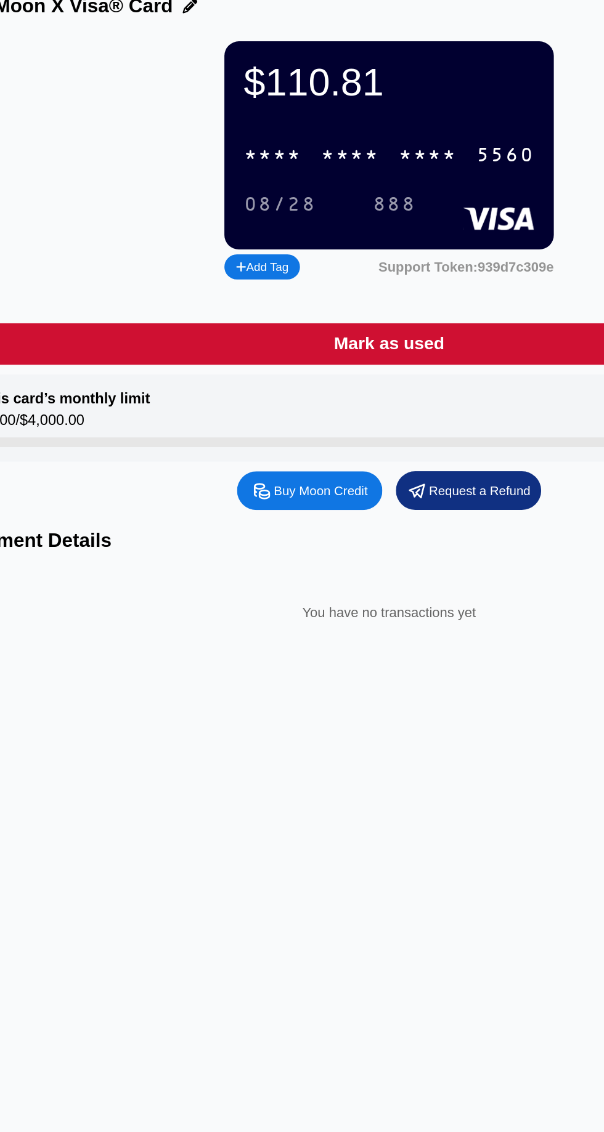
scroll to position [0, 0]
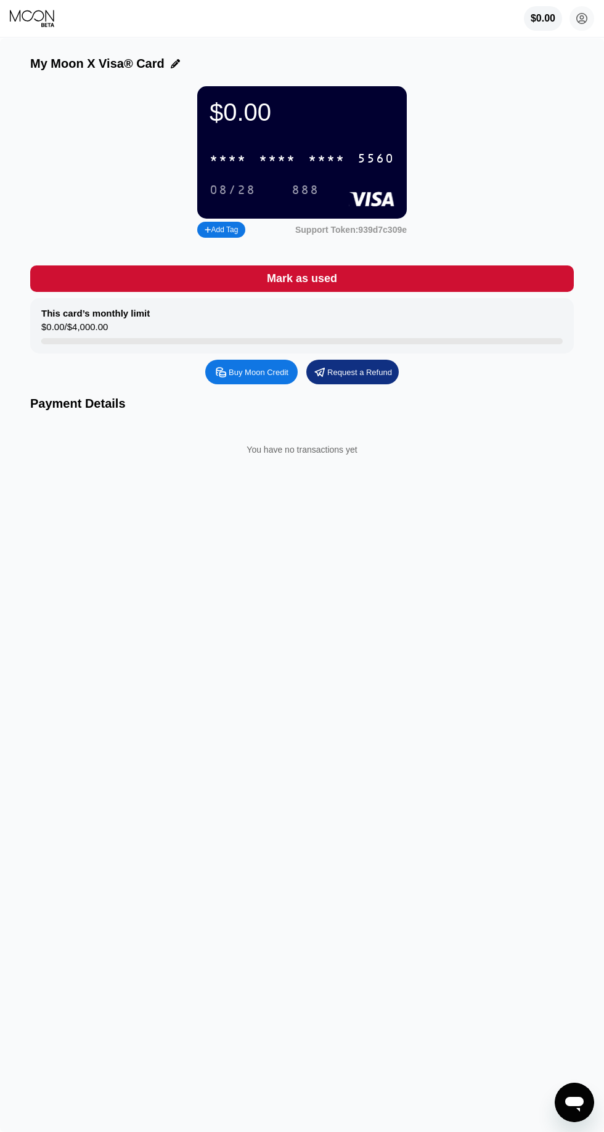
click at [567, 12] on div "$0.00 mazidariporya@gmail.com  Home Settings Support Careers About Us Log out …" at bounding box center [559, 18] width 70 height 25
click at [581, 18] on circle at bounding box center [581, 18] width 25 height 25
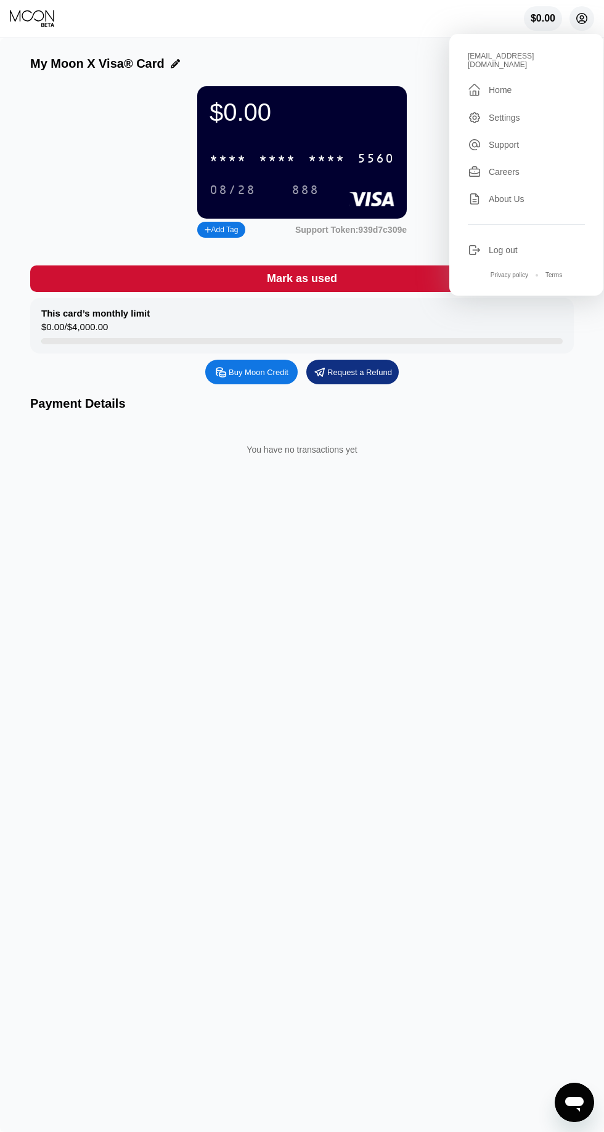
click at [336, 597] on div "My Moon X Visa® Card $0.00 * * * * * * * * * * * * 5560 08/28 888 Add Tag Suppo…" at bounding box center [302, 585] width 604 height 1094
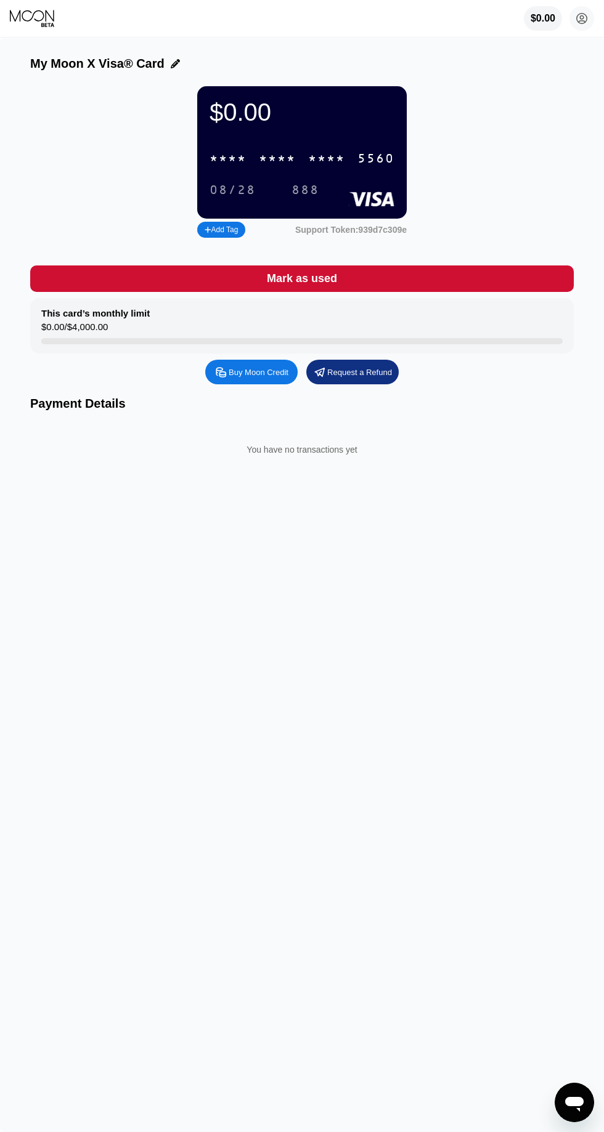
click at [126, 410] on div "Payment Details" at bounding box center [301, 404] width 543 height 14
click at [581, 18] on circle at bounding box center [581, 18] width 25 height 25
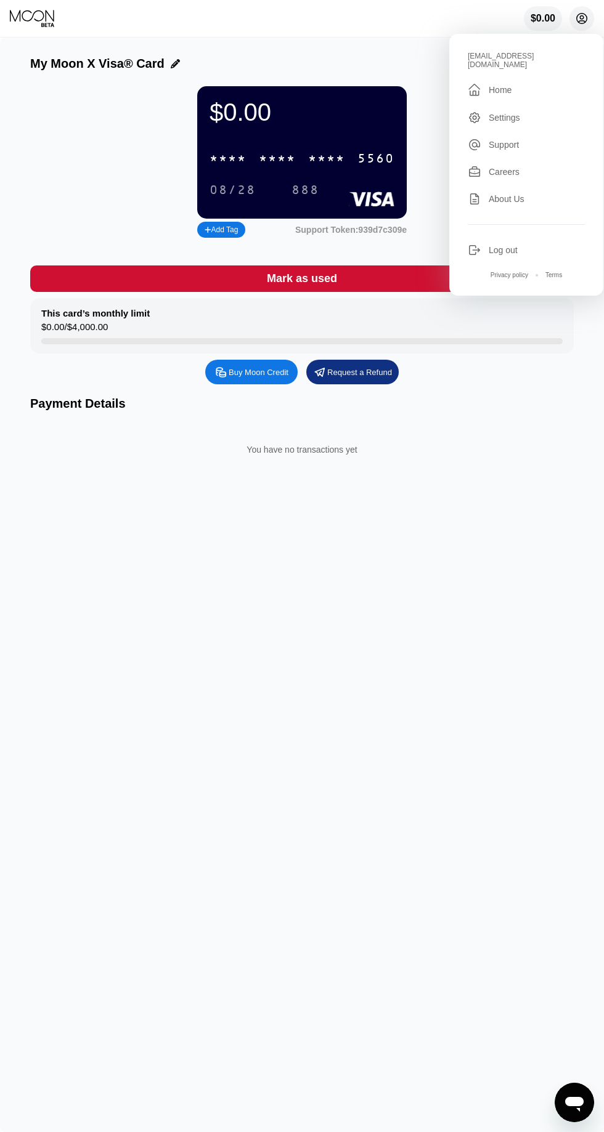
click at [559, 111] on div "Settings" at bounding box center [525, 118] width 117 height 14
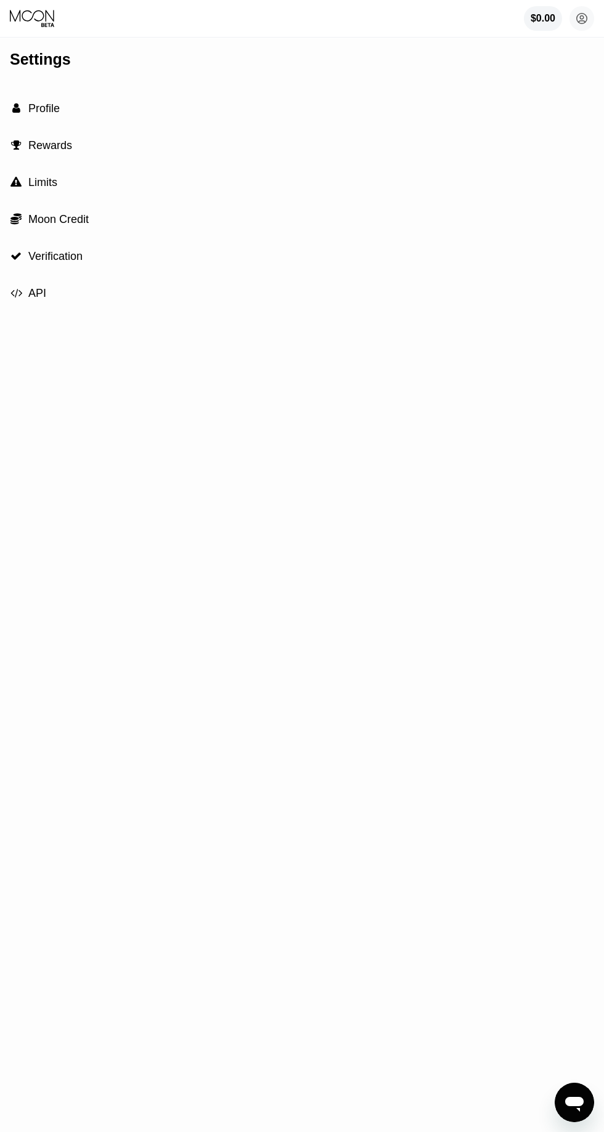
click at [86, 141] on div " Rewards" at bounding box center [302, 145] width 584 height 37
click at [91, 219] on div " Moon Credit" at bounding box center [302, 219] width 584 height 37
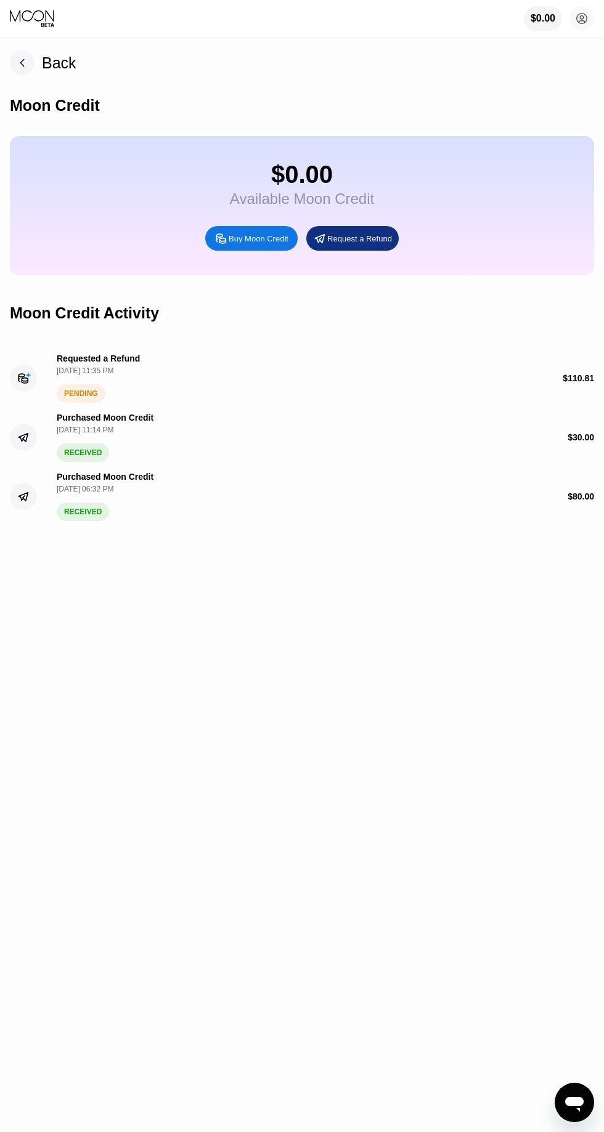
click at [551, 383] on div "$ 110.81" at bounding box center [506, 378] width 176 height 10
click at [95, 383] on div "Requested a Refund Sep 23, 2025, 11:35 PM PENDING" at bounding box center [115, 378] width 117 height 49
click at [59, 397] on div "PENDING" at bounding box center [81, 393] width 49 height 18
click at [18, 379] on icon at bounding box center [22, 378] width 9 height 9
click at [528, 380] on div "$ 110.81" at bounding box center [506, 378] width 176 height 10
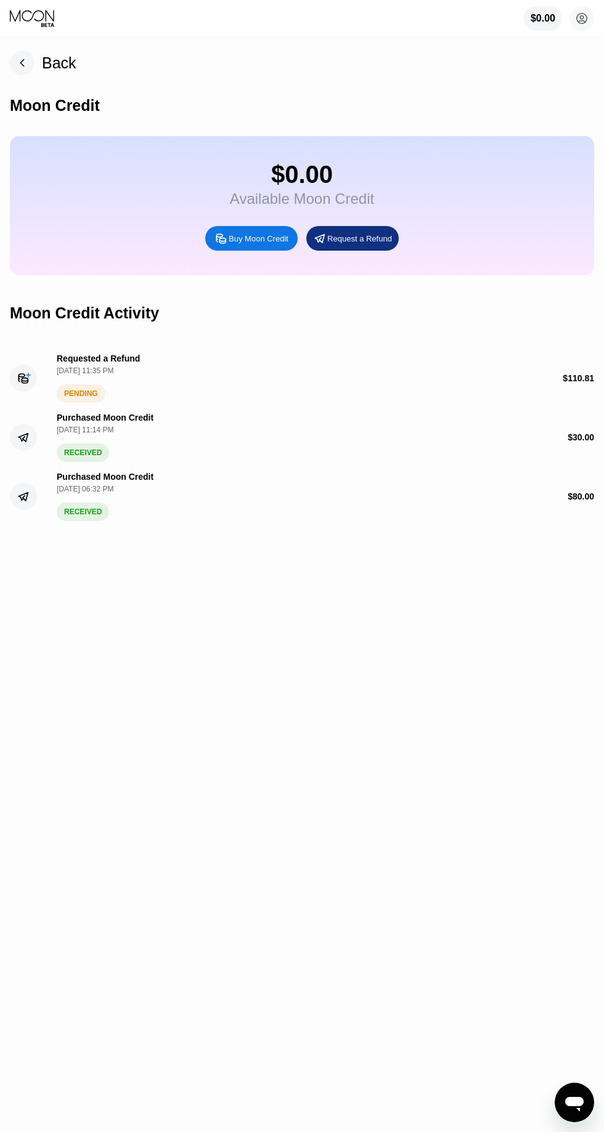
click at [35, 387] on circle at bounding box center [23, 378] width 27 height 27
